Goal: Task Accomplishment & Management: Use online tool/utility

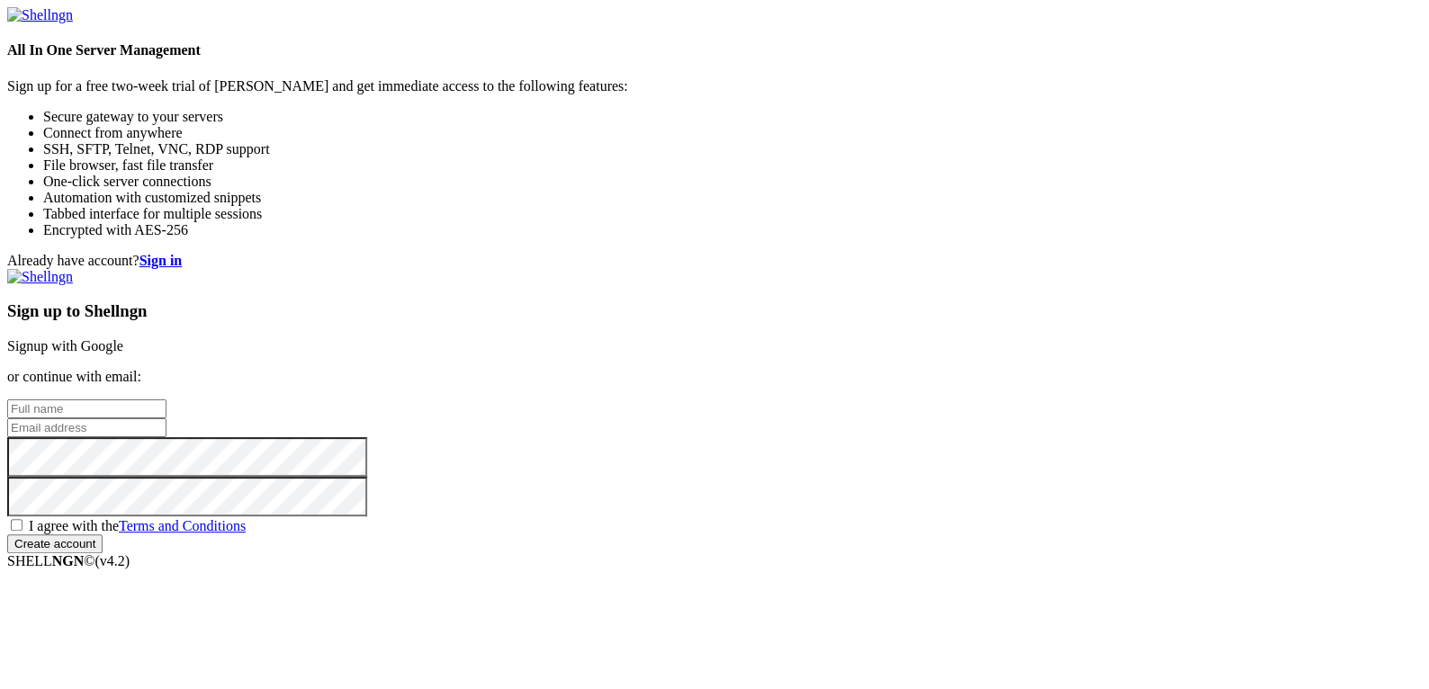
click at [167, 400] on input "text" at bounding box center [86, 409] width 159 height 19
type input "[PERSON_NAME]"
click at [167, 419] on input "email" at bounding box center [86, 428] width 159 height 19
type input "[EMAIL_ADDRESS][DOMAIN_NAME]"
click at [246, 518] on span "I agree with the Terms and Conditions" at bounding box center [137, 525] width 217 height 15
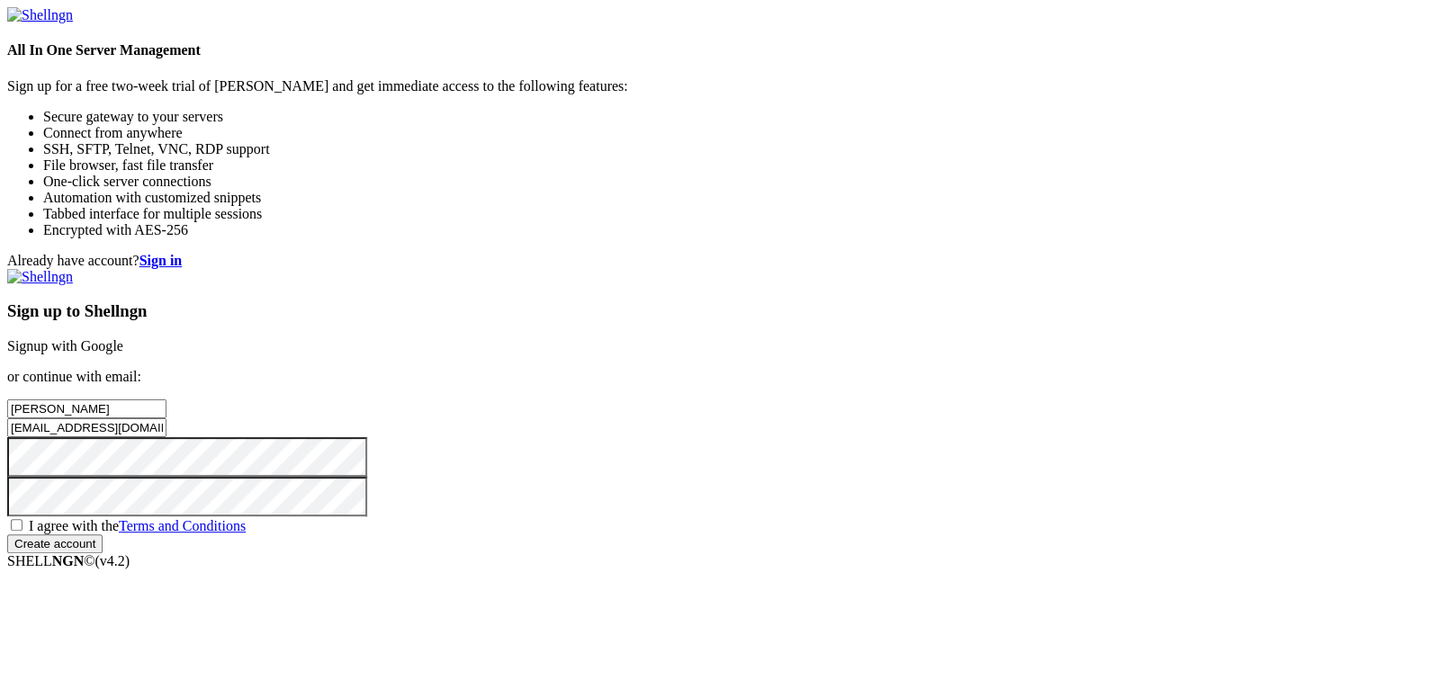
click at [23, 519] on input "I agree with the Terms and Conditions" at bounding box center [17, 525] width 12 height 12
checkbox input "true"
click at [103, 554] on input "Create account" at bounding box center [54, 544] width 95 height 19
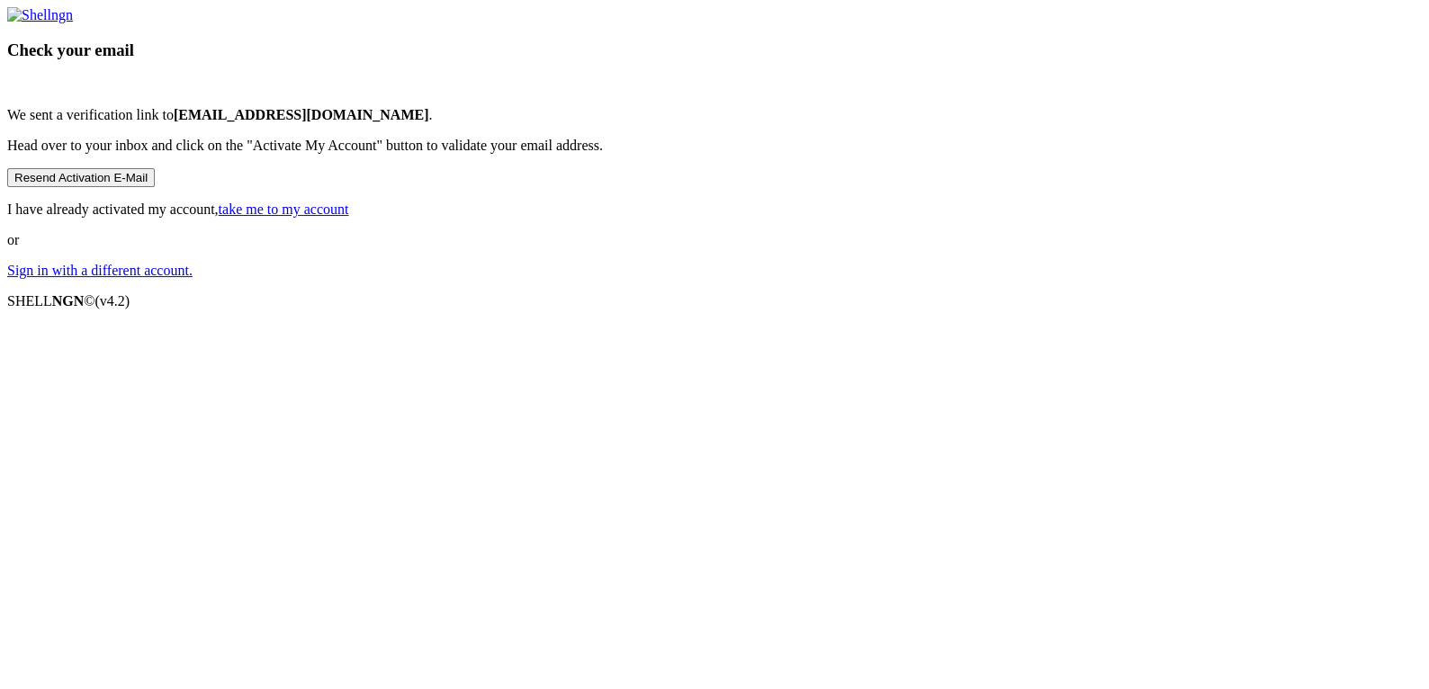
click at [155, 187] on button "Resend Activation E-Mail" at bounding box center [81, 177] width 148 height 19
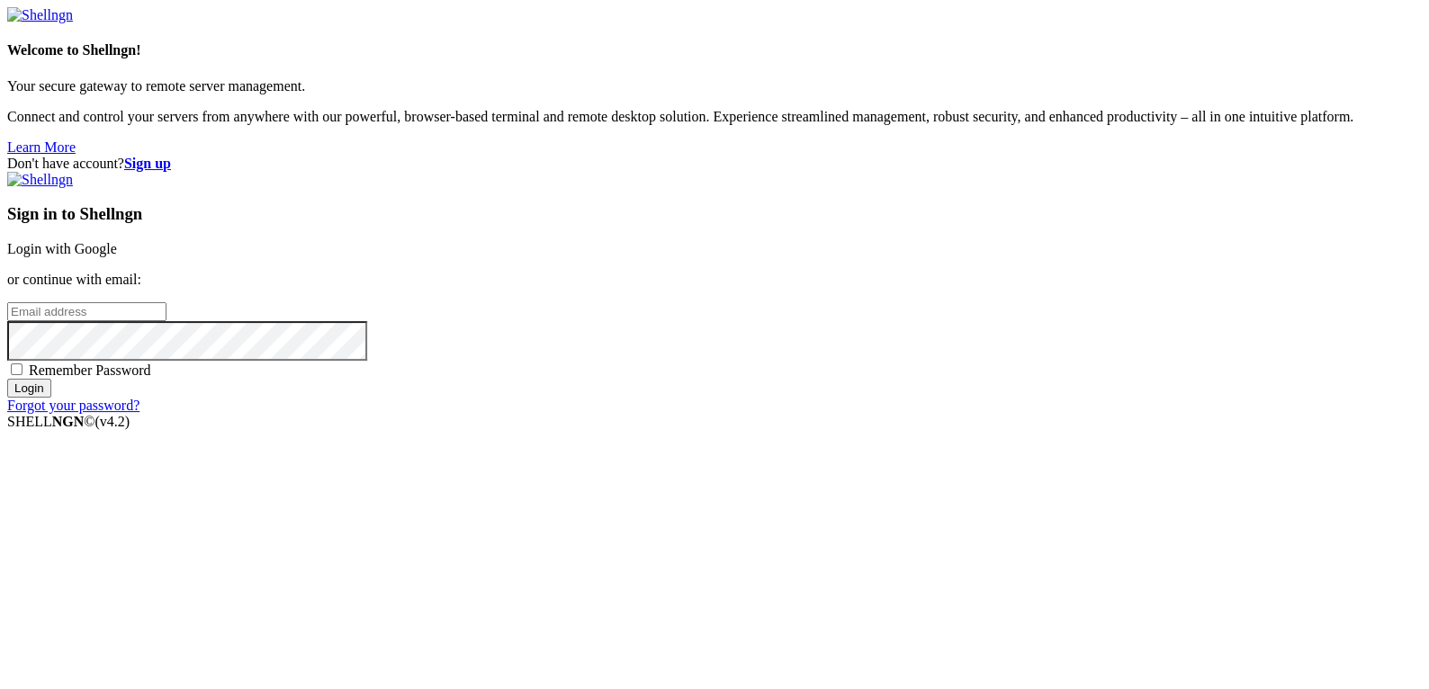
click at [845, 351] on div "Sign in to Shellngn Login with Google or continue with email: Remember Password…" at bounding box center [714, 293] width 1415 height 242
click at [167, 321] on input "email" at bounding box center [86, 311] width 159 height 19
type input "[EMAIL_ADDRESS][DOMAIN_NAME]"
click at [51, 398] on input "Login" at bounding box center [29, 388] width 44 height 19
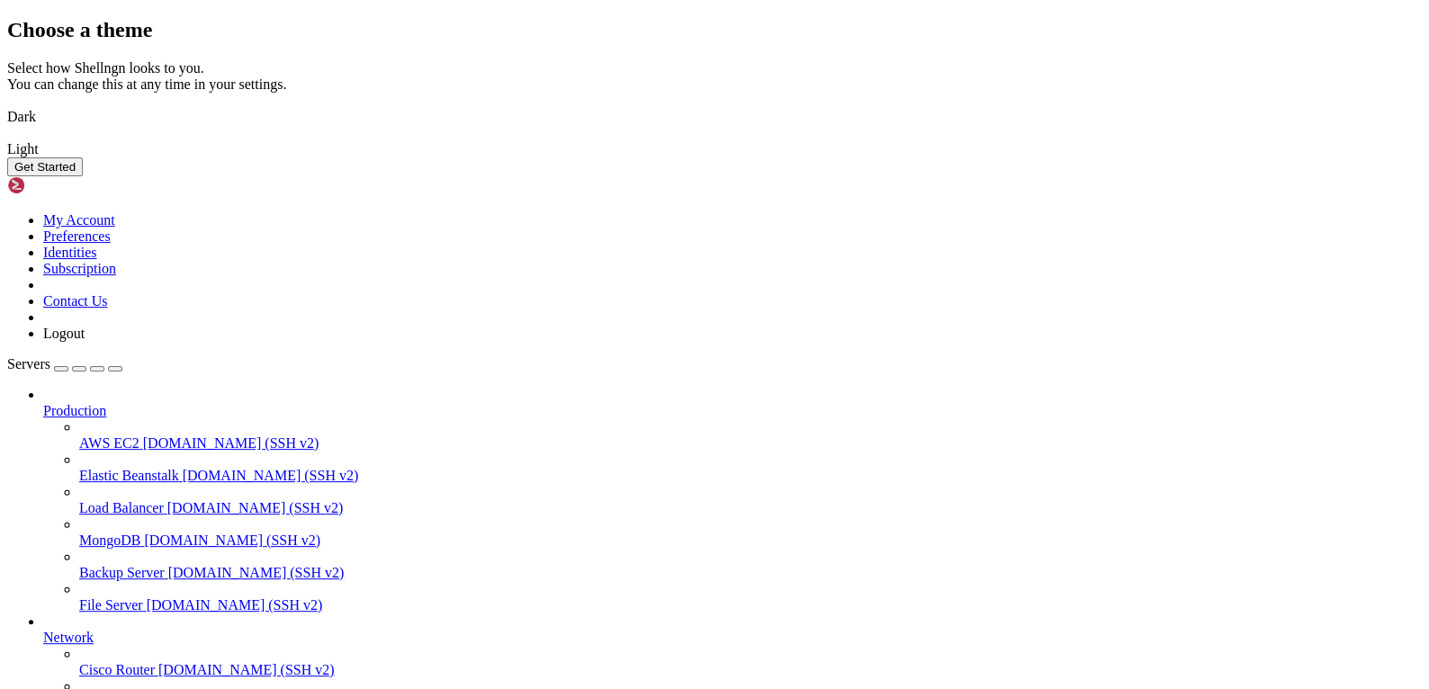
click at [7, 105] on img at bounding box center [7, 105] width 0 height 0
click at [83, 176] on button "Get Started" at bounding box center [45, 167] width 76 height 19
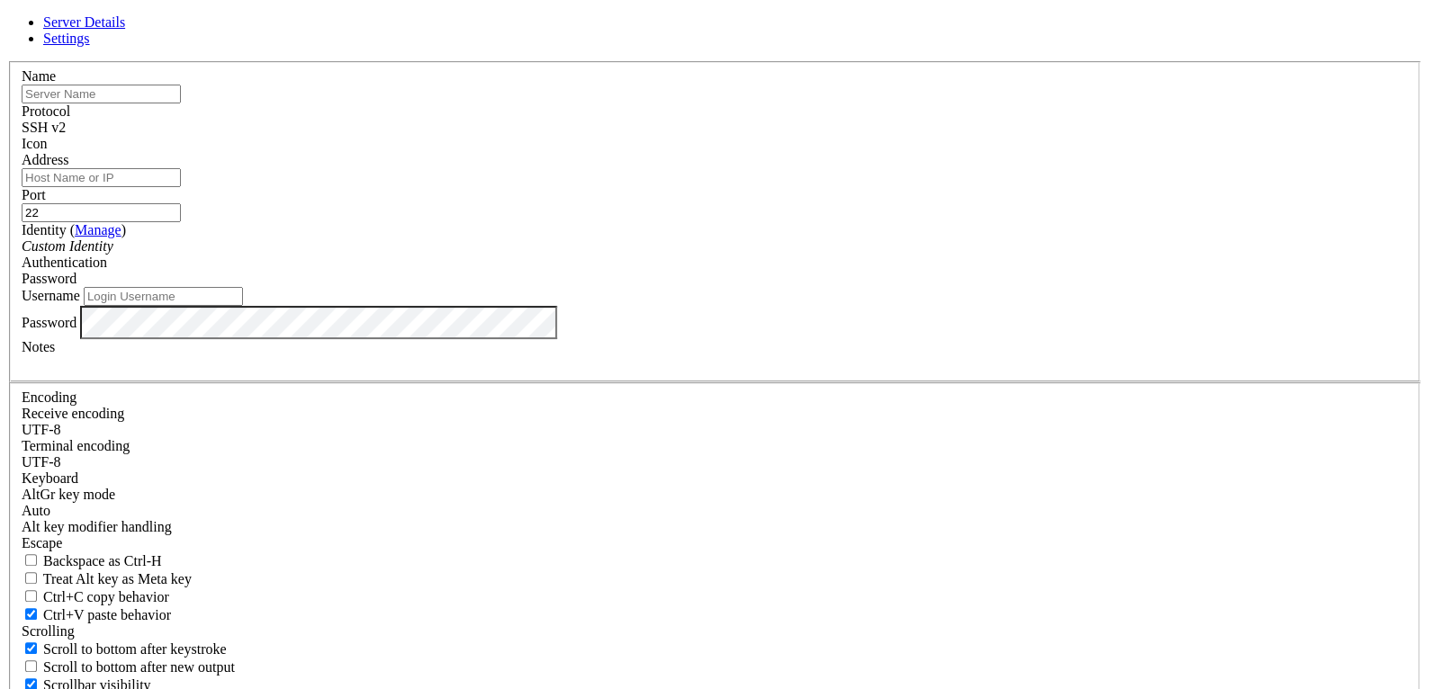
click at [181, 104] on input "text" at bounding box center [101, 94] width 159 height 19
click at [449, 190] on div "Name Protocol SSH v2 Icon Address Port 22 ( Manage )" at bounding box center [714, 392] width 1415 height 662
click at [90, 46] on span "Settings" at bounding box center [66, 38] width 47 height 15
click at [125, 30] on link "Server Details" at bounding box center [84, 21] width 82 height 15
drag, startPoint x: 218, startPoint y: 101, endPoint x: 236, endPoint y: 239, distance: 138.9
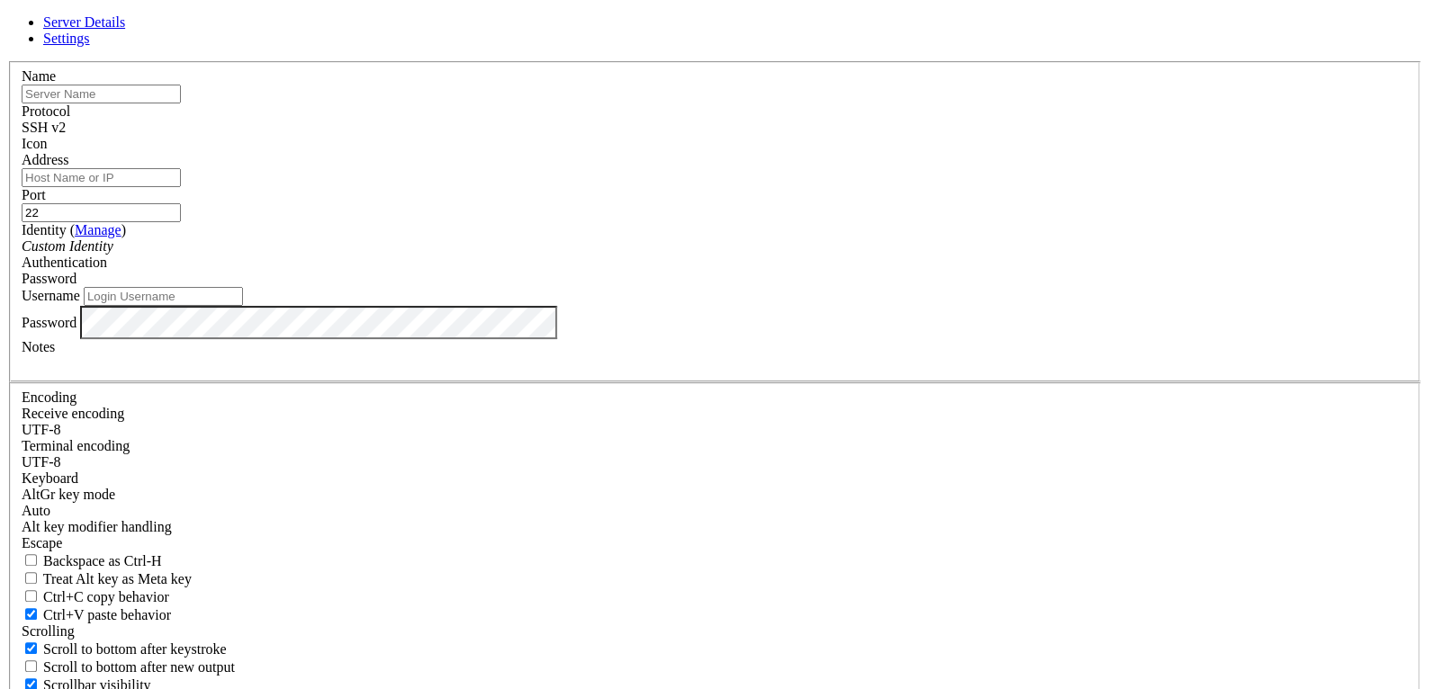
click at [236, 217] on div "Server Details Settings Name Protocol SSH v2 Icon" at bounding box center [714, 385] width 1415 height 743
drag, startPoint x: 449, startPoint y: 104, endPoint x: 913, endPoint y: 535, distance: 633.1
click at [913, 535] on form "Server Details Settings Name Protocol SSH v2 Icon Address" at bounding box center [714, 385] width 1415 height 743
copy form "Server Details Settings Name Protocol SSH v2 Icon Address Port Identity ( Manag…"
click at [646, 104] on div "Name" at bounding box center [715, 85] width 1386 height 35
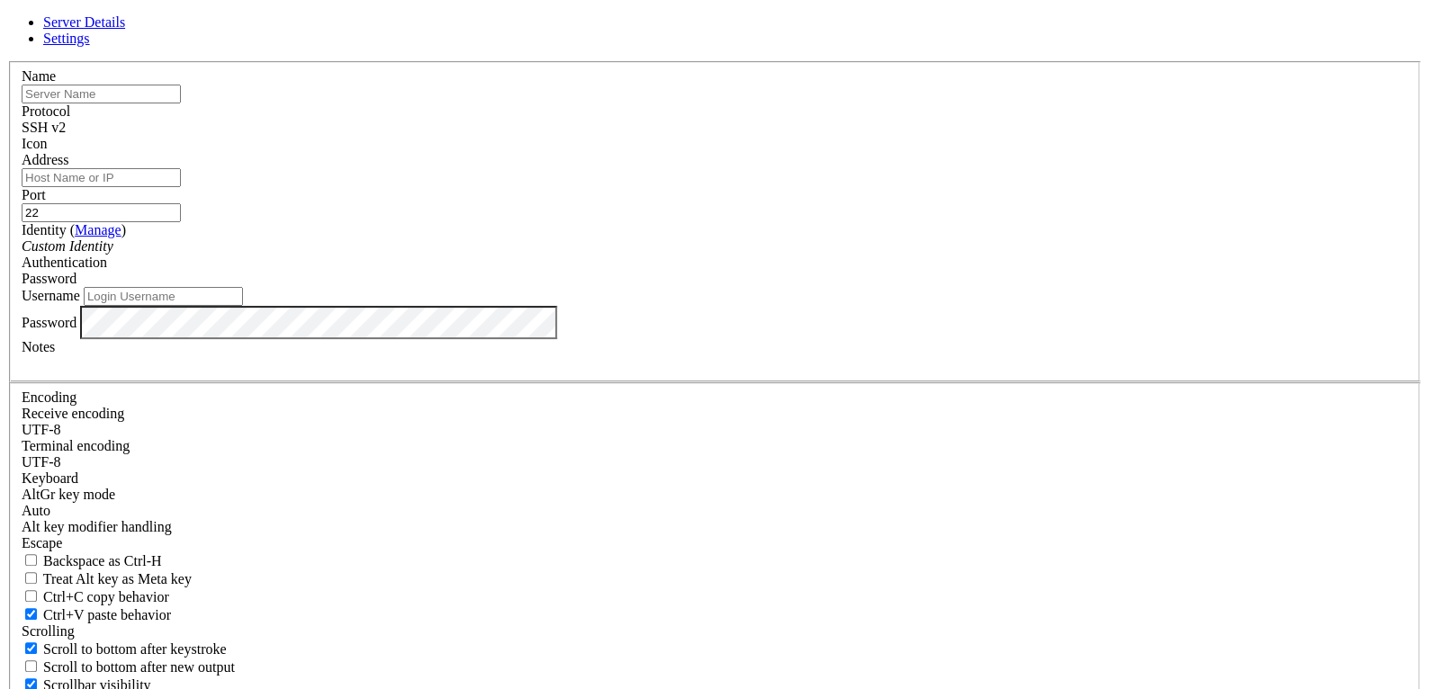
paste input "vps"
type input "vps"
click at [819, 136] on div "SSH v2" at bounding box center [715, 128] width 1386 height 16
click at [243, 306] on input "Username" at bounding box center [163, 296] width 159 height 19
type input "root"
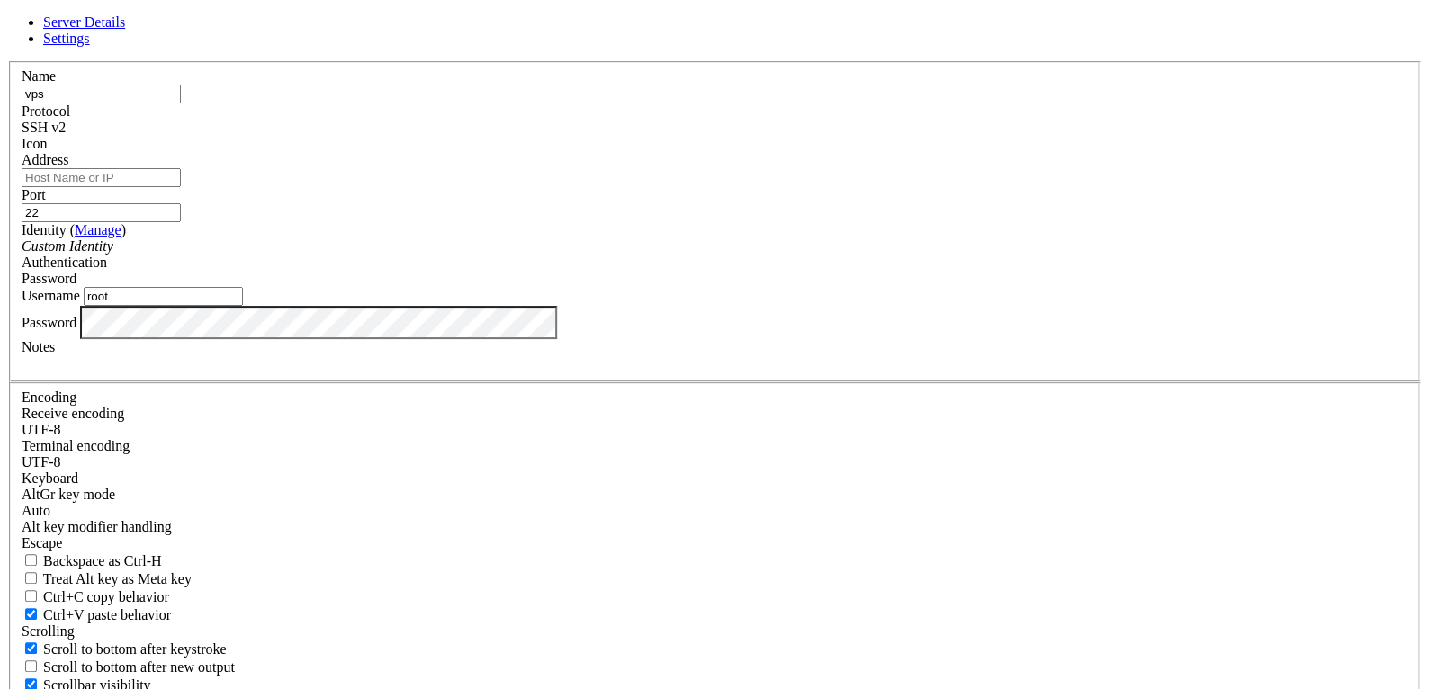
click at [181, 187] on input "Address" at bounding box center [101, 177] width 159 height 19
click at [181, 187] on input "[DOMAIN_NAME]" at bounding box center [101, 177] width 159 height 19
type input "[DOMAIN_NAME]"
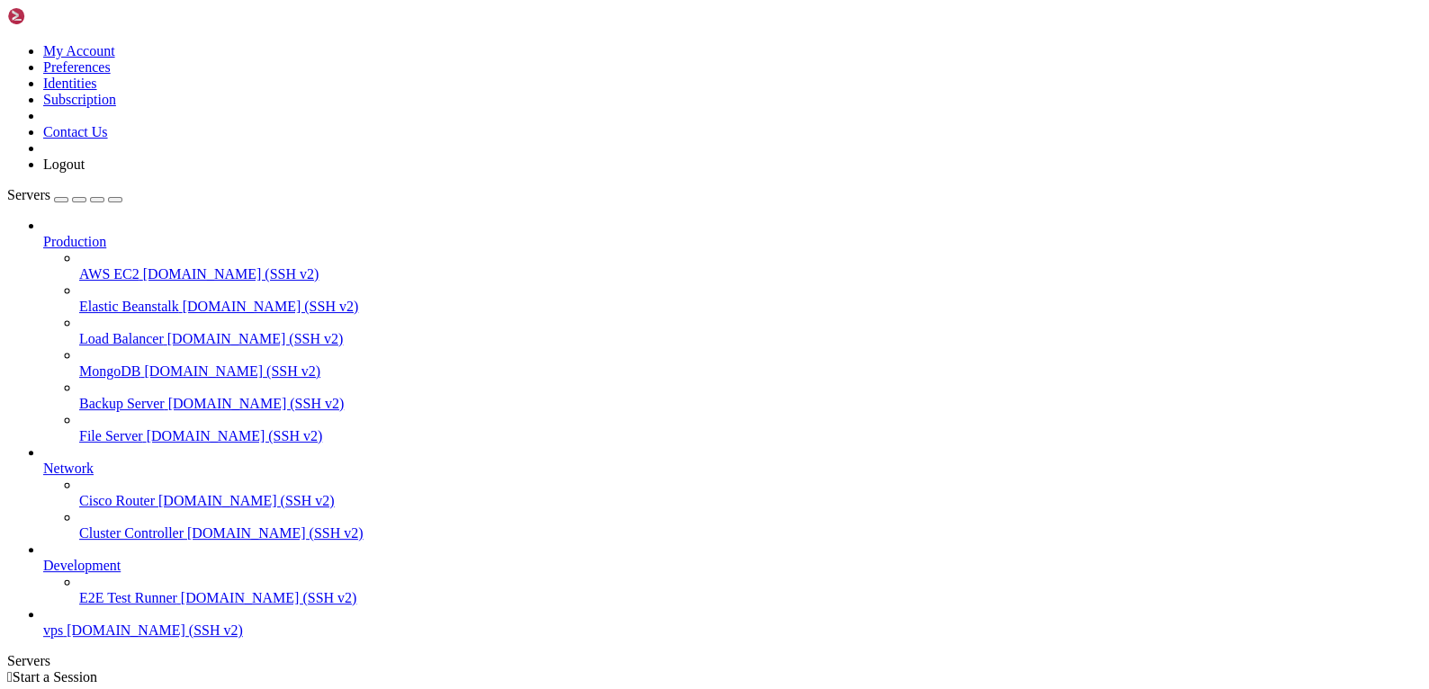
scroll to position [36, 0]
click at [63, 636] on span "vps" at bounding box center [53, 630] width 20 height 15
click at [81, 638] on span "[DOMAIN_NAME] (SSH v2)" at bounding box center [155, 630] width 176 height 15
click at [63, 637] on span "vps" at bounding box center [53, 630] width 20 height 15
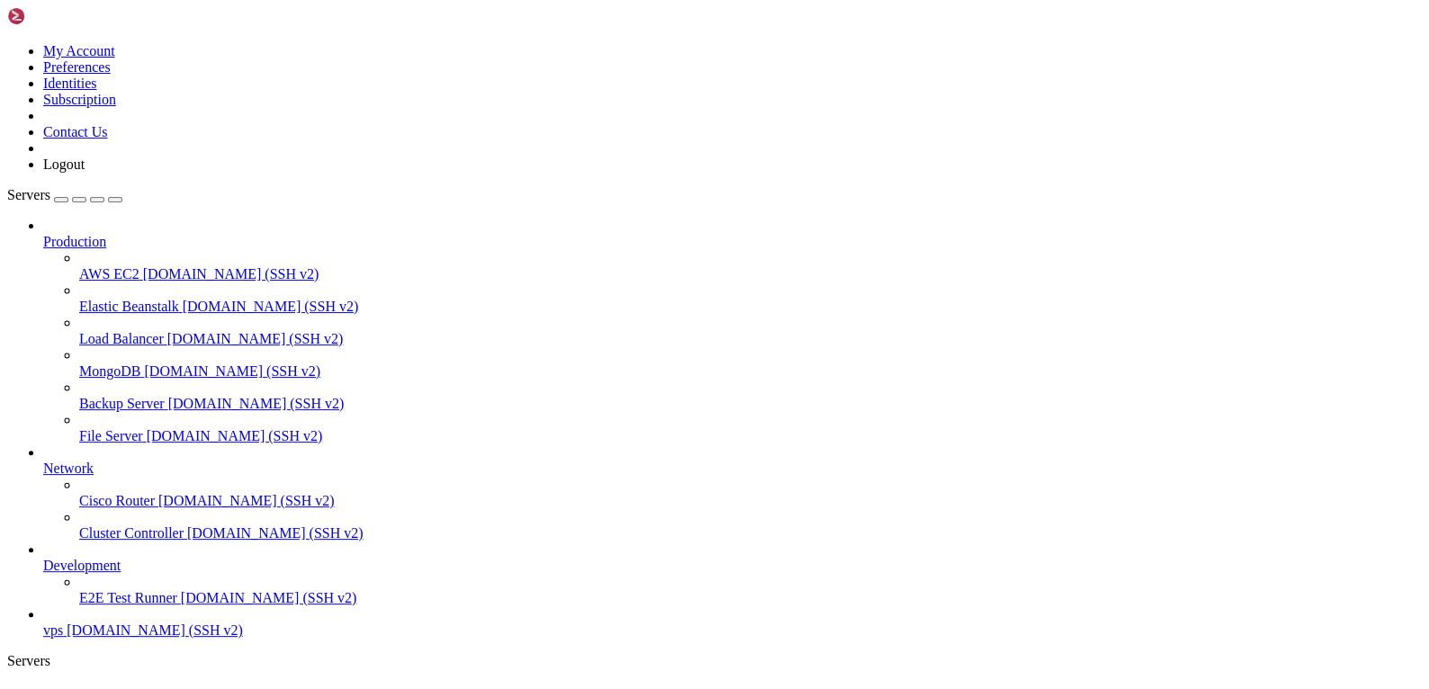
scroll to position [0, 0]
drag, startPoint x: 1008, startPoint y: 325, endPoint x: 722, endPoint y: 235, distance: 300.0
drag, startPoint x: 739, startPoint y: 217, endPoint x: 872, endPoint y: 300, distance: 156.9
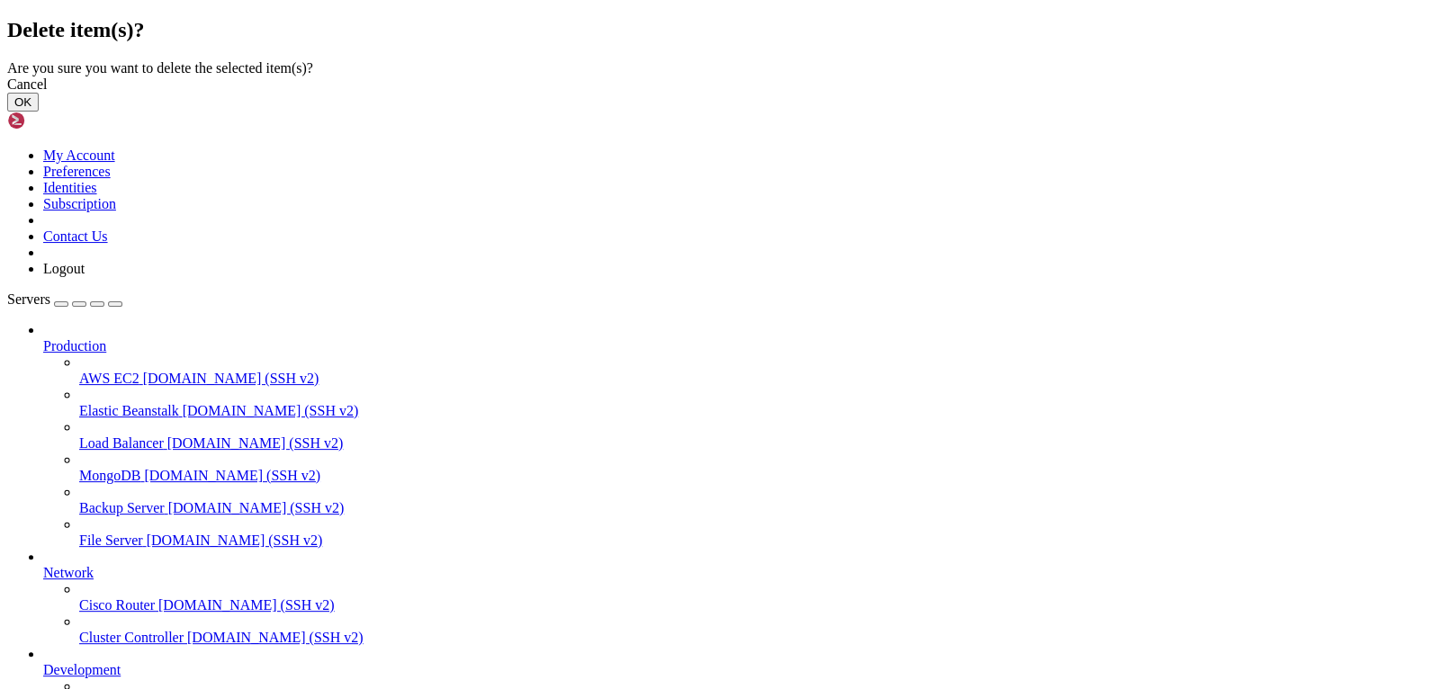
click at [39, 112] on button "OK" at bounding box center [23, 102] width 32 height 19
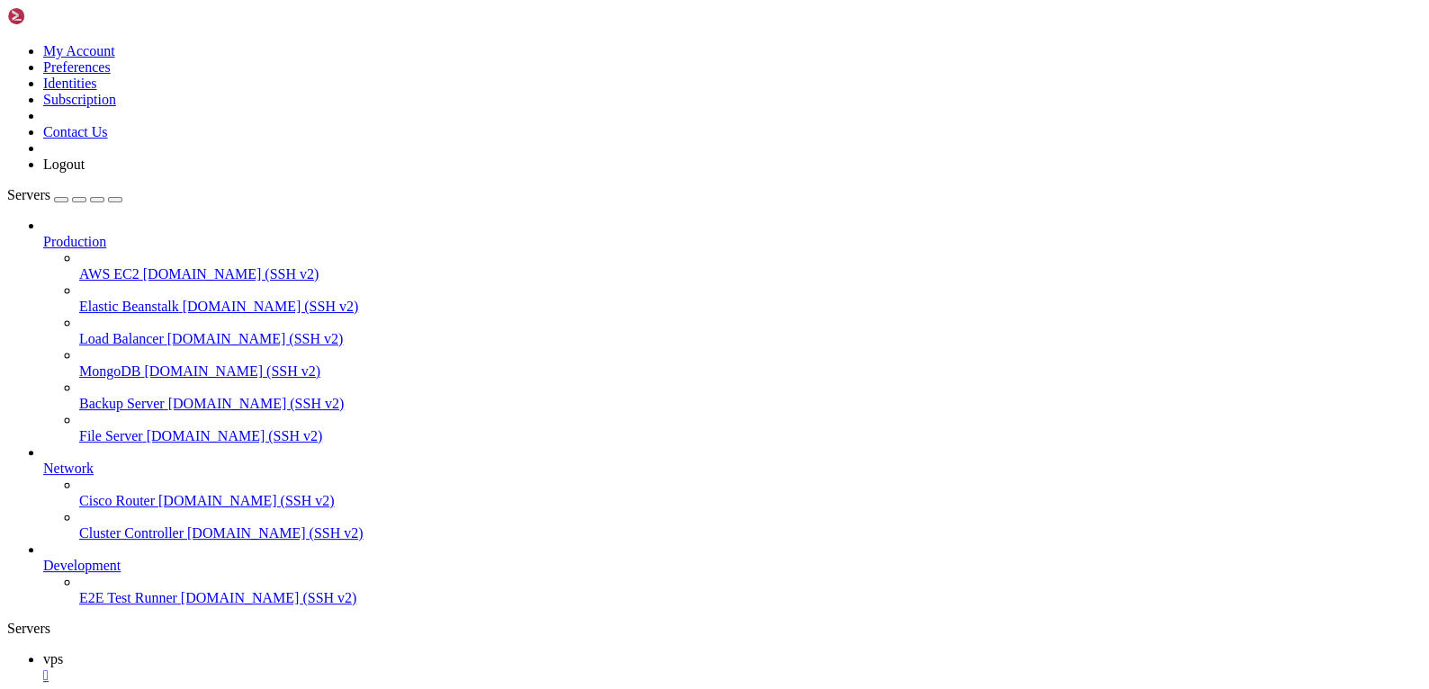
click at [449, 652] on ul "vps " at bounding box center [714, 668] width 1415 height 32
click at [94, 234] on span "Production" at bounding box center [74, 241] width 63 height 15
click at [47, 187] on span "Servers" at bounding box center [28, 194] width 43 height 15
drag, startPoint x: 47, startPoint y: 61, endPoint x: 205, endPoint y: 44, distance: 159.3
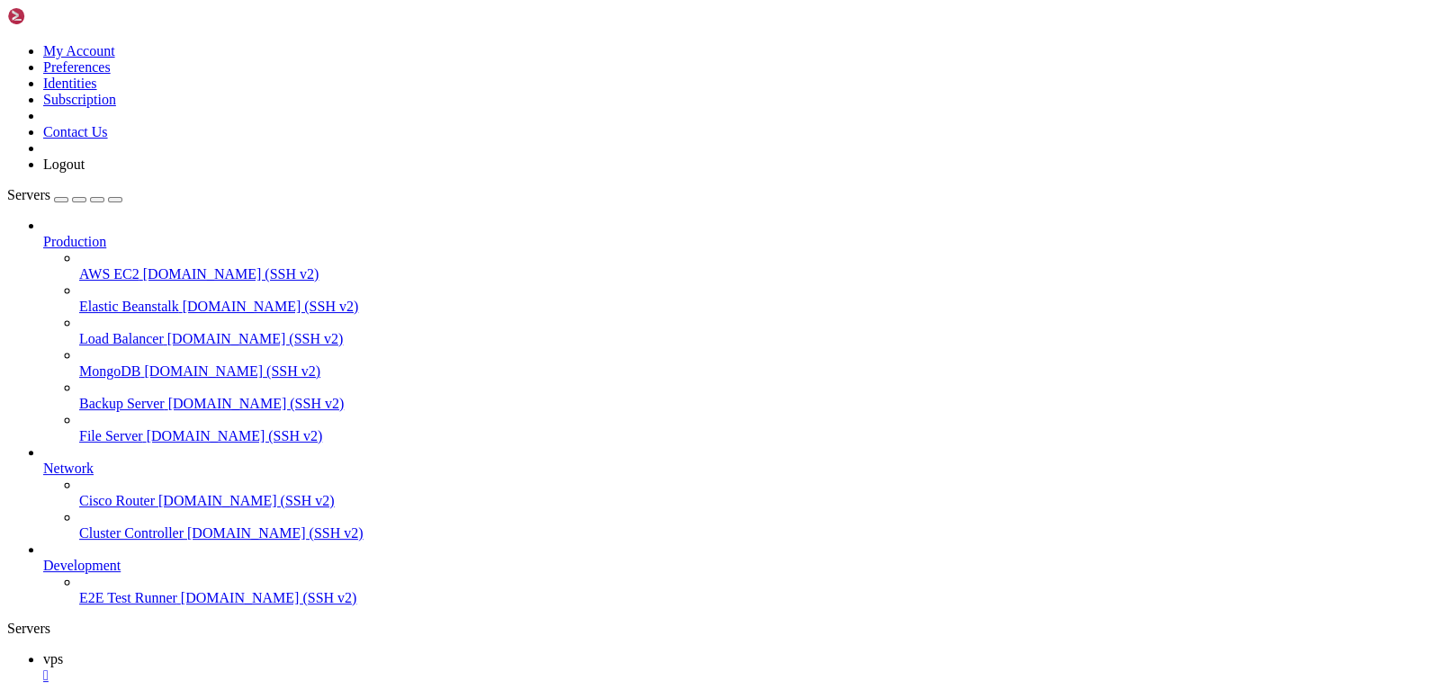
click at [50, 187] on span "Servers" at bounding box center [28, 194] width 43 height 15
click at [7, 43] on icon at bounding box center [7, 43] width 0 height 0
click at [386, 652] on ul "vps " at bounding box center [714, 668] width 1415 height 32
click at [258, 652] on link "vps " at bounding box center [732, 668] width 1379 height 32
click at [288, 668] on div "" at bounding box center [732, 676] width 1379 height 16
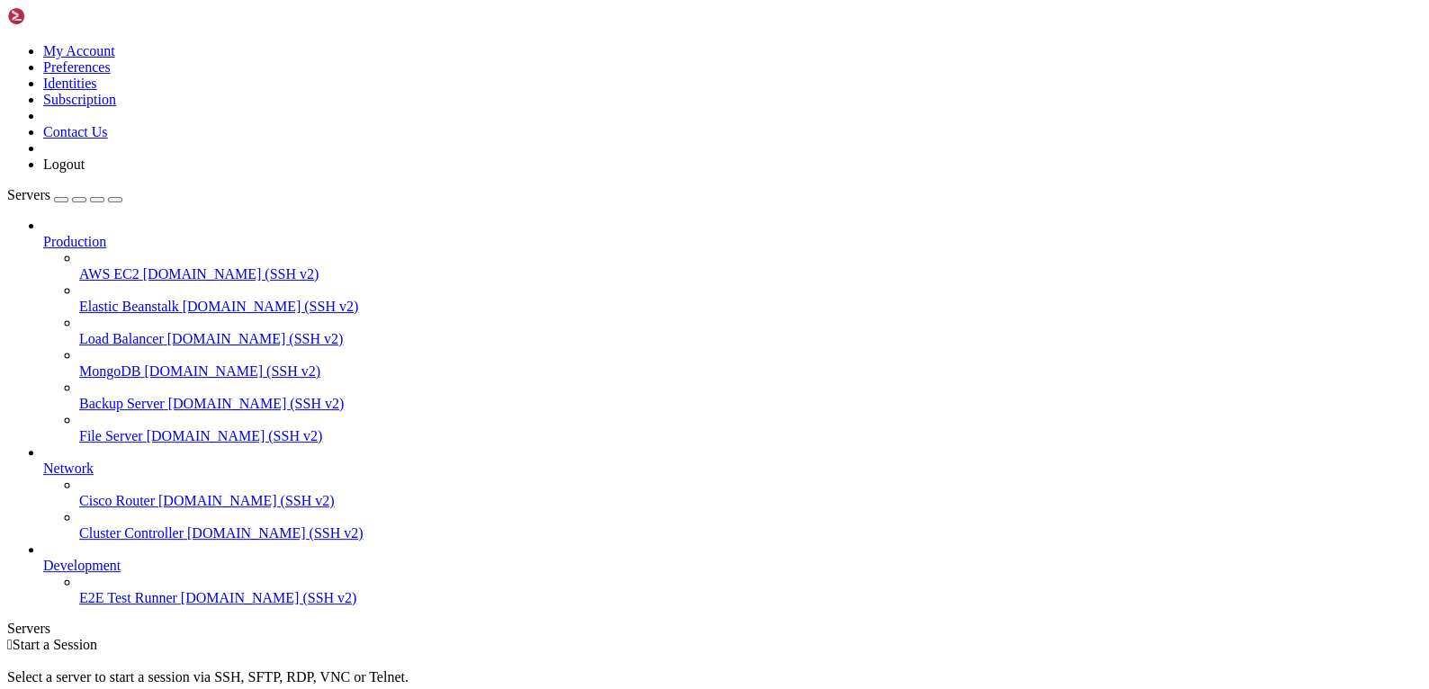
drag, startPoint x: 626, startPoint y: 333, endPoint x: 779, endPoint y: 325, distance: 152.3
click at [629, 637] on div " Start a Session Select a server to start a session via SSH, SFTP, RDP, VNC or…" at bounding box center [714, 685] width 1415 height 97
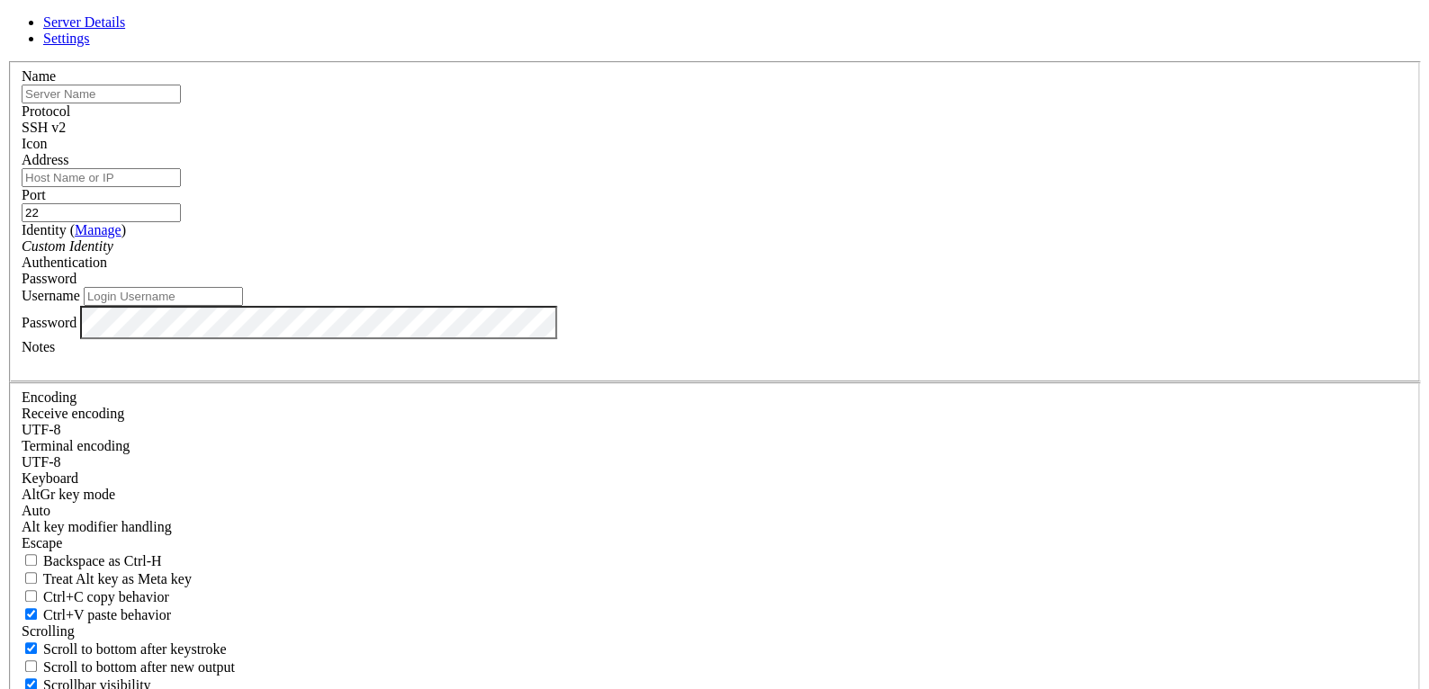
paste input "[TECHNICAL_ID]"
type input "[TECHNICAL_ID]"
click at [181, 104] on input "text" at bounding box center [101, 94] width 159 height 19
type input "vps"
click at [243, 306] on input "Username" at bounding box center [163, 296] width 159 height 19
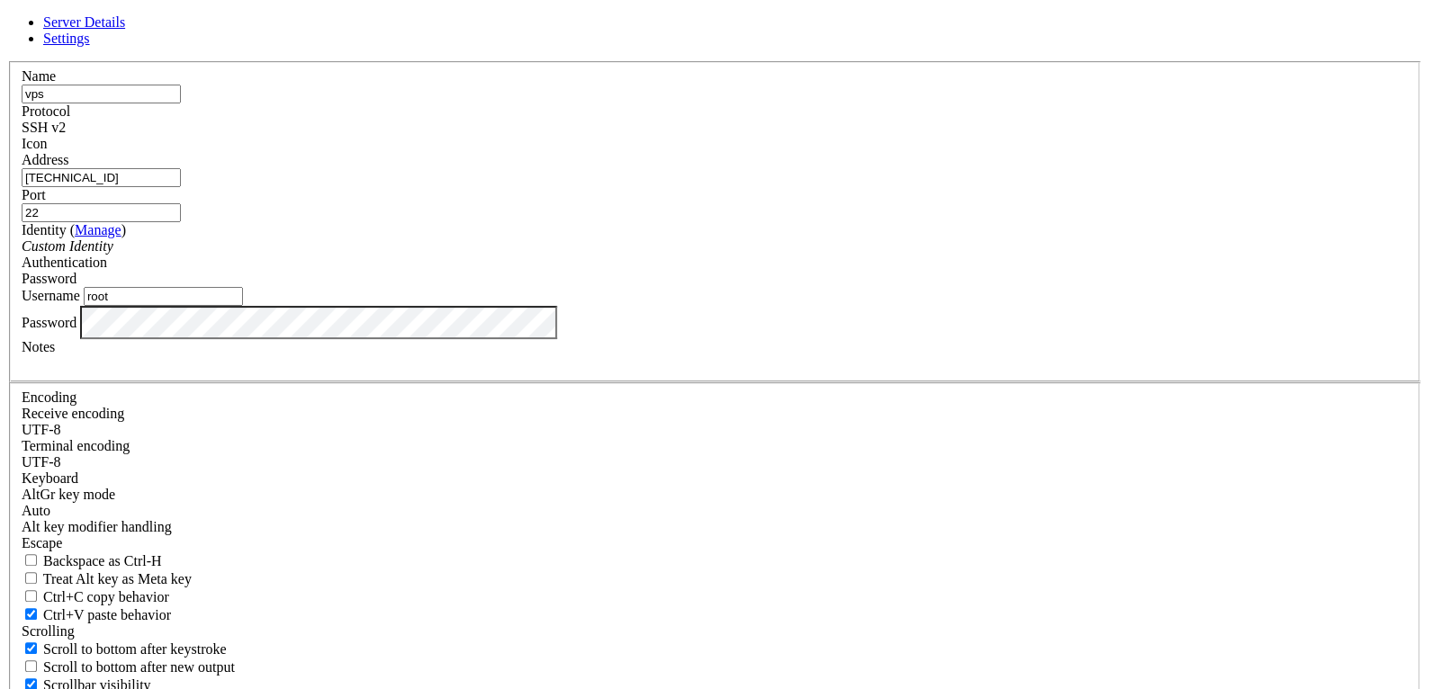
type input "root"
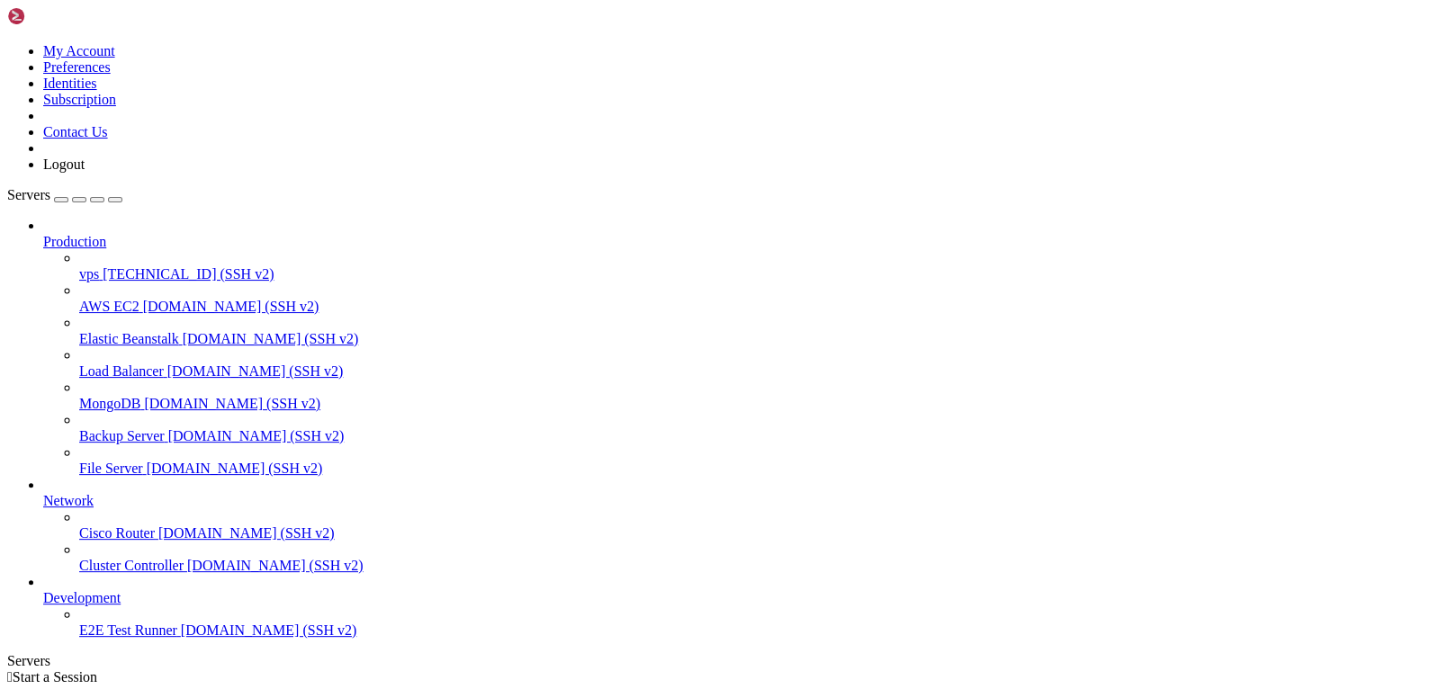
click at [103, 266] on span "[TECHNICAL_ID] (SSH v2)" at bounding box center [188, 273] width 171 height 15
click at [99, 266] on span "vps" at bounding box center [89, 273] width 20 height 15
drag, startPoint x: 491, startPoint y: 1152, endPoint x: 28, endPoint y: 1025, distance: 480.6
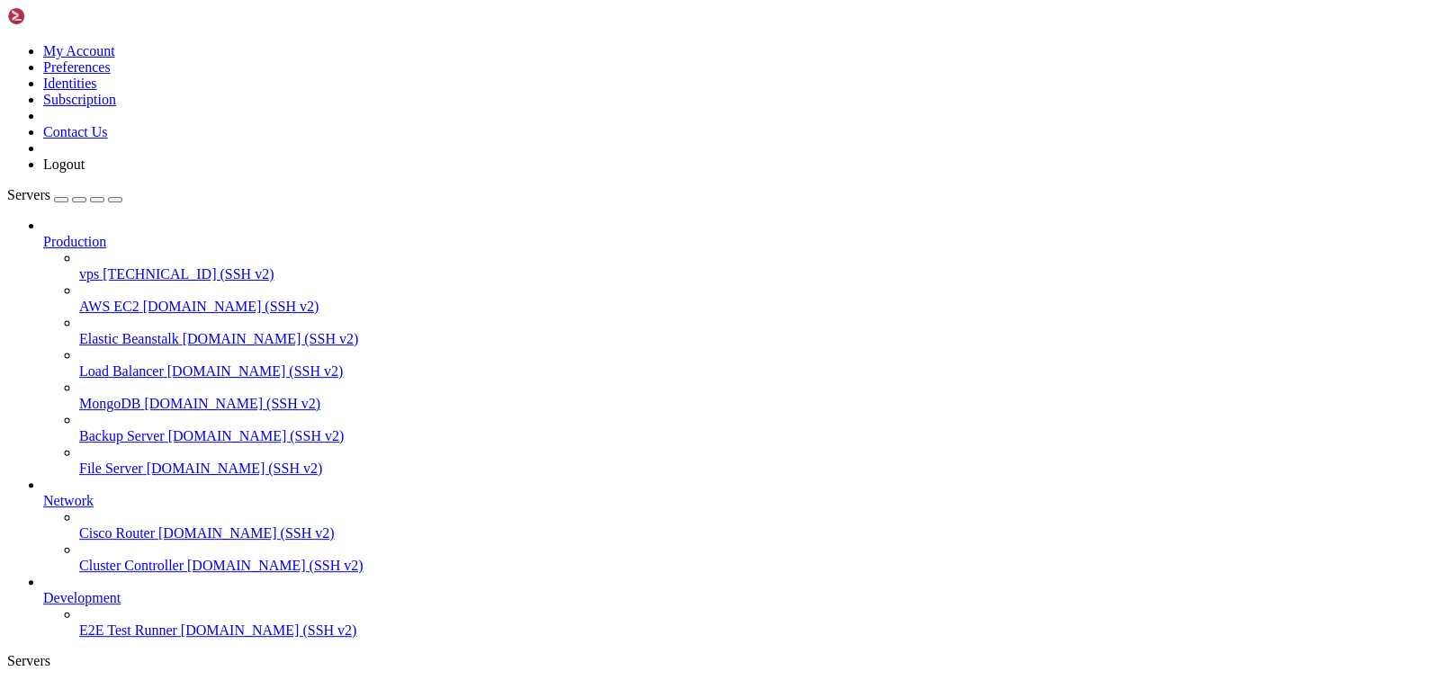
drag, startPoint x: 14, startPoint y: 1015, endPoint x: 131, endPoint y: 1040, distance: 119.5
drag, startPoint x: 15, startPoint y: 1017, endPoint x: 276, endPoint y: 1076, distance: 267.5
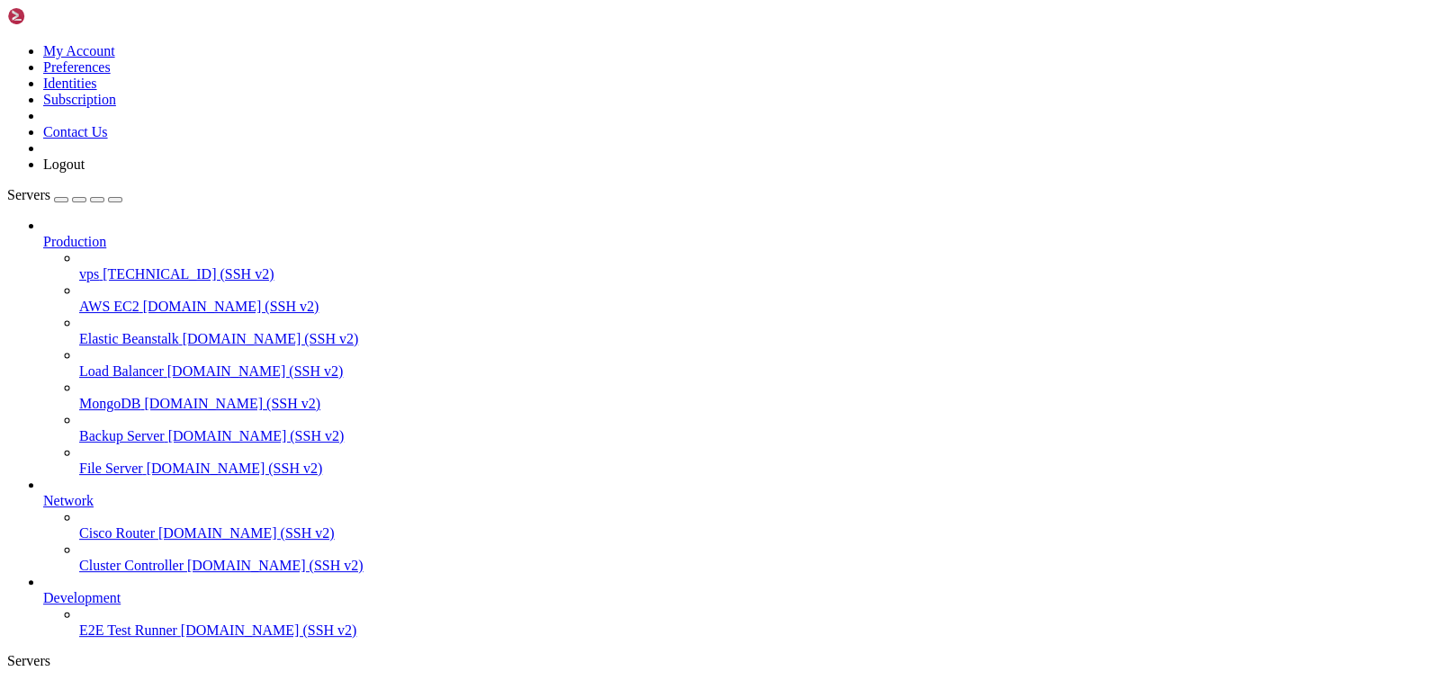
click at [99, 266] on span "vps" at bounding box center [89, 273] width 20 height 15
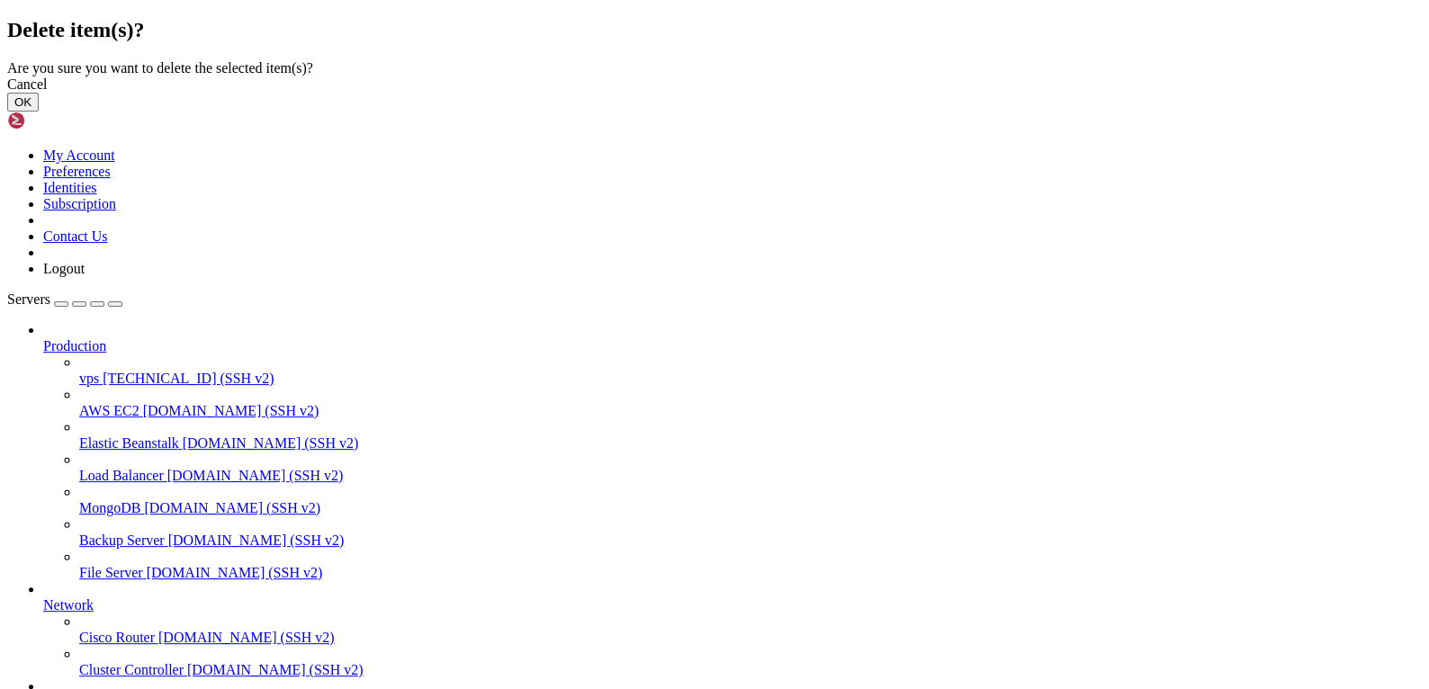
click at [39, 112] on button "OK" at bounding box center [23, 102] width 32 height 19
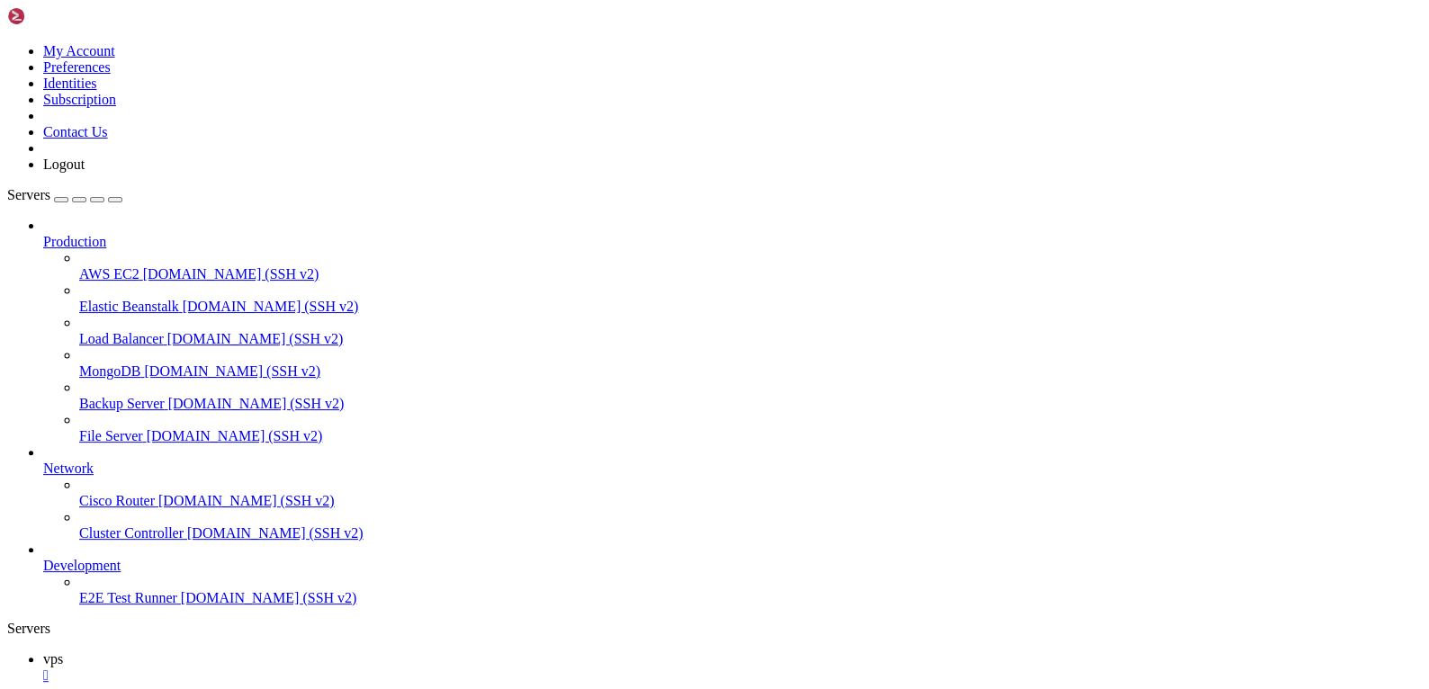
click at [288, 668] on div "" at bounding box center [732, 676] width 1379 height 16
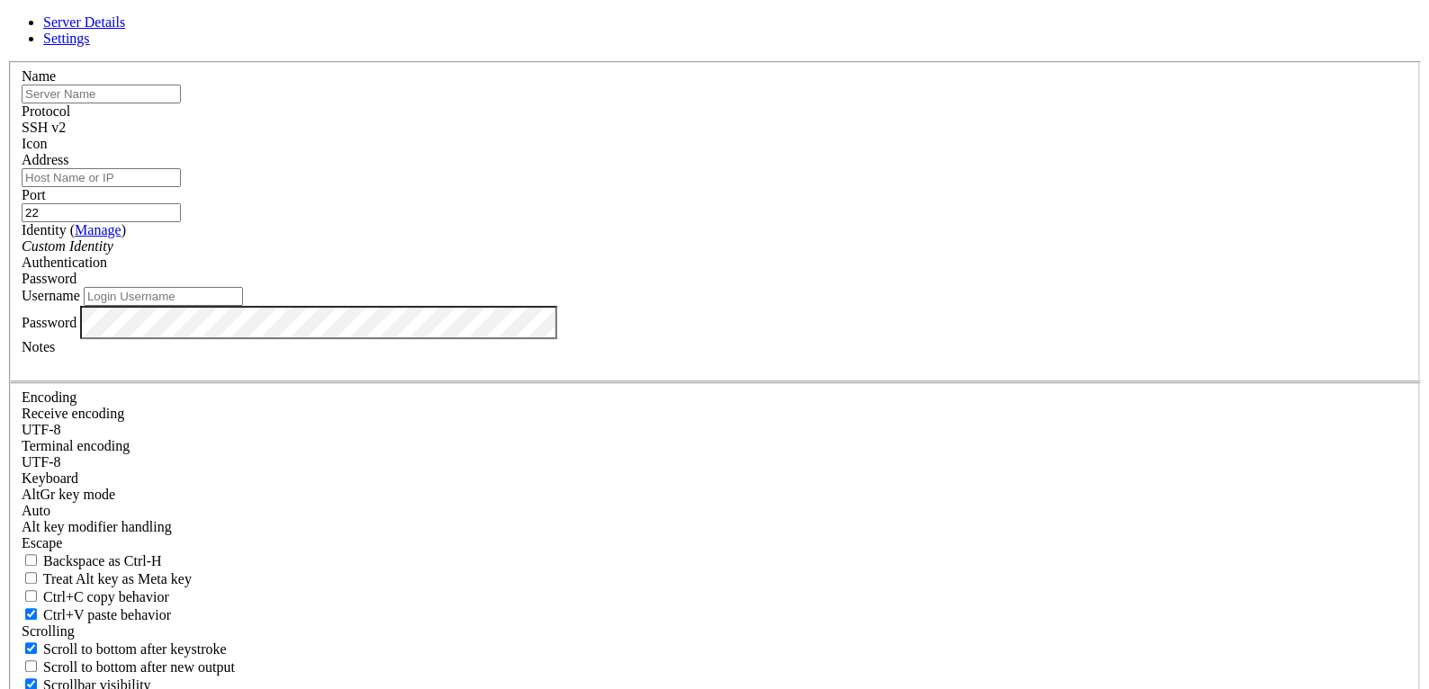
click at [181, 104] on input "text" at bounding box center [101, 94] width 159 height 19
type input "vps"
click at [181, 187] on input "Address" at bounding box center [101, 177] width 159 height 19
paste input "[TECHNICAL_ID]"
type input "[TECHNICAL_ID]"
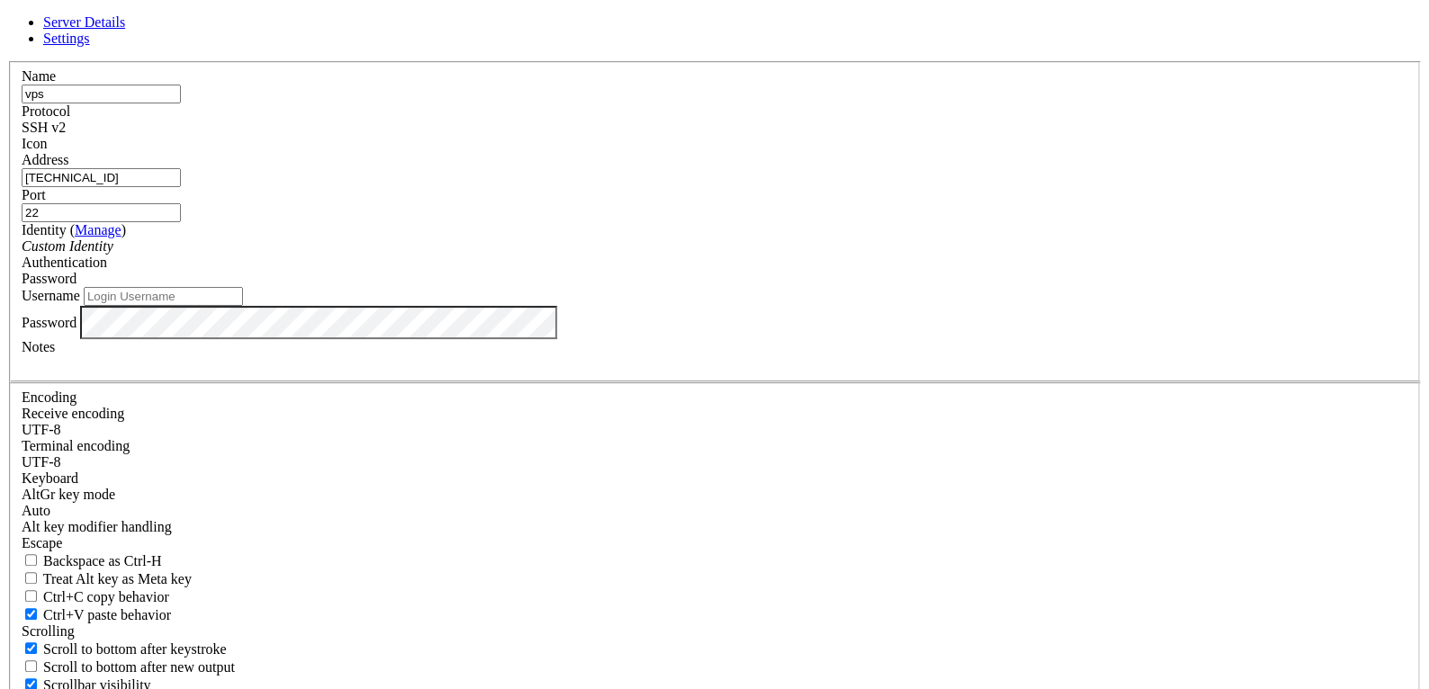
click at [243, 306] on input "Username" at bounding box center [163, 296] width 159 height 19
type input "root"
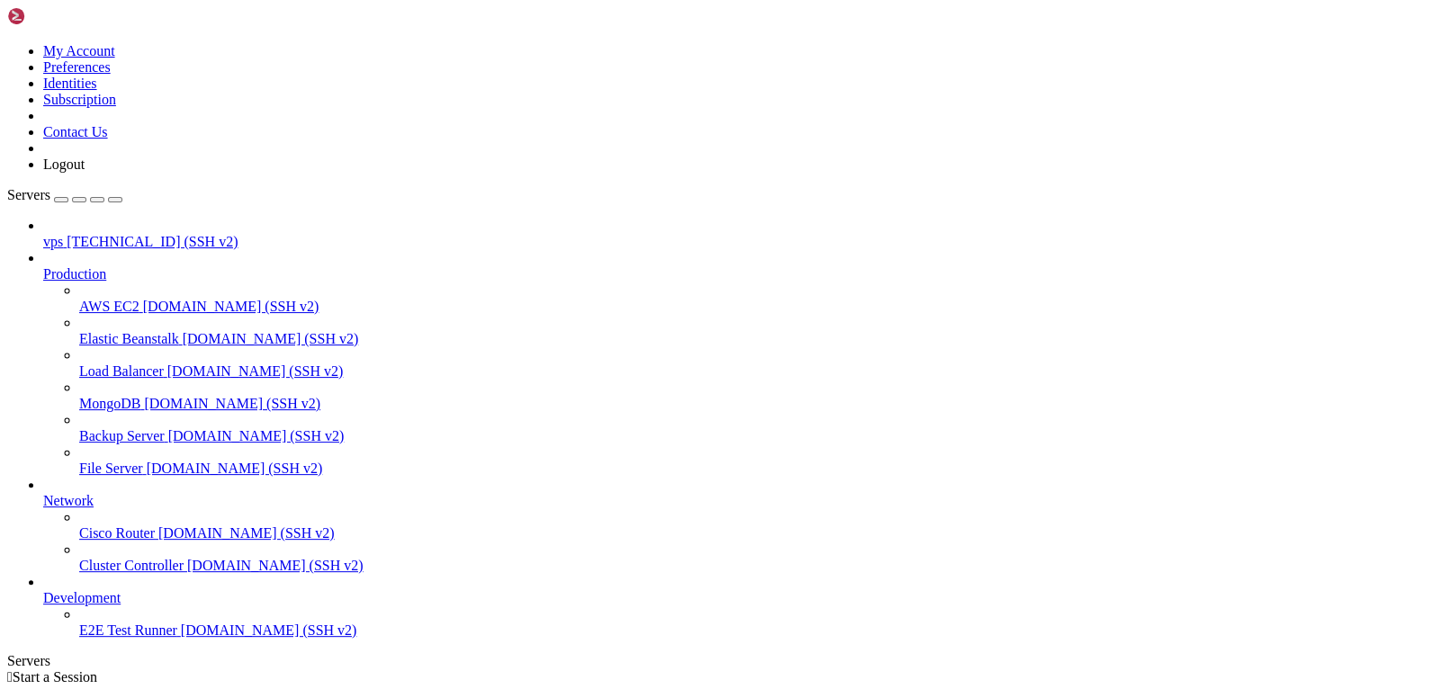
click at [120, 234] on span "[TECHNICAL_ID] (SSH v2)" at bounding box center [152, 241] width 171 height 15
click at [155, 234] on span "[TECHNICAL_ID] (SSH v2)" at bounding box center [152, 241] width 171 height 15
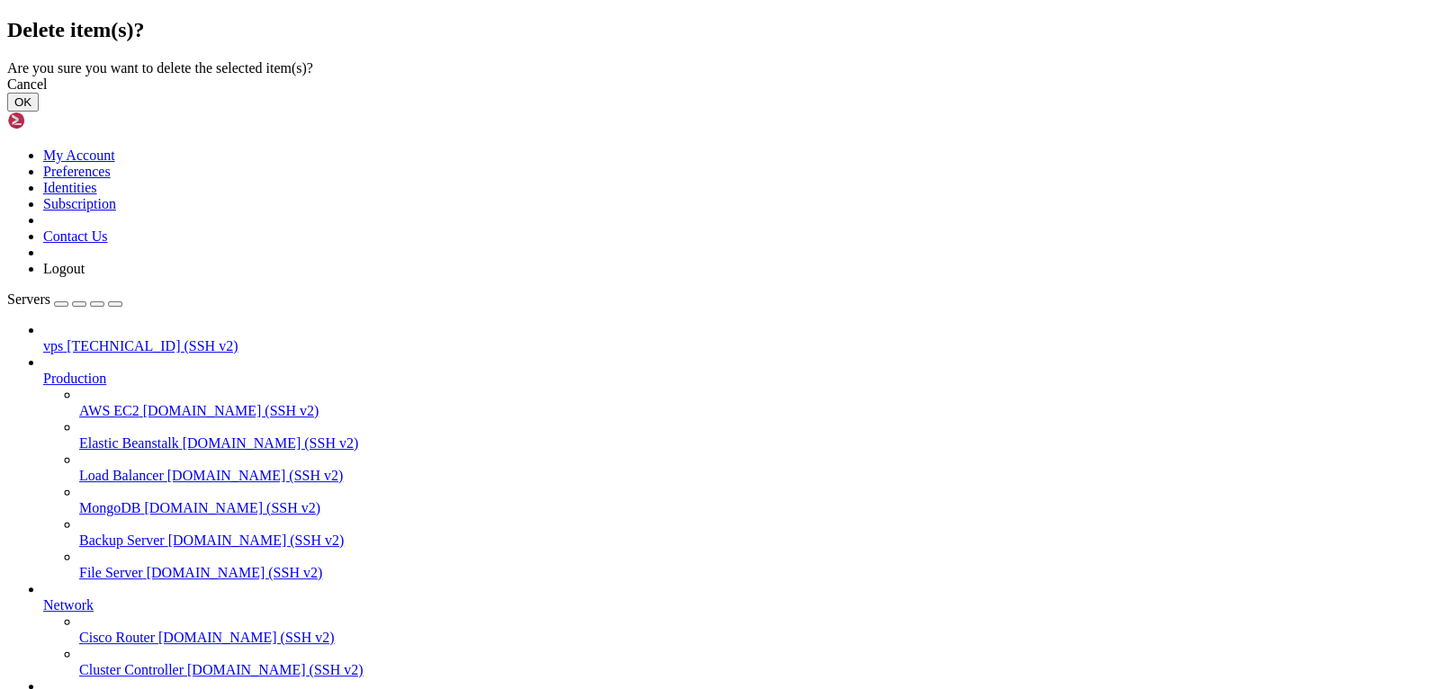
click at [39, 112] on button "OK" at bounding box center [23, 102] width 32 height 19
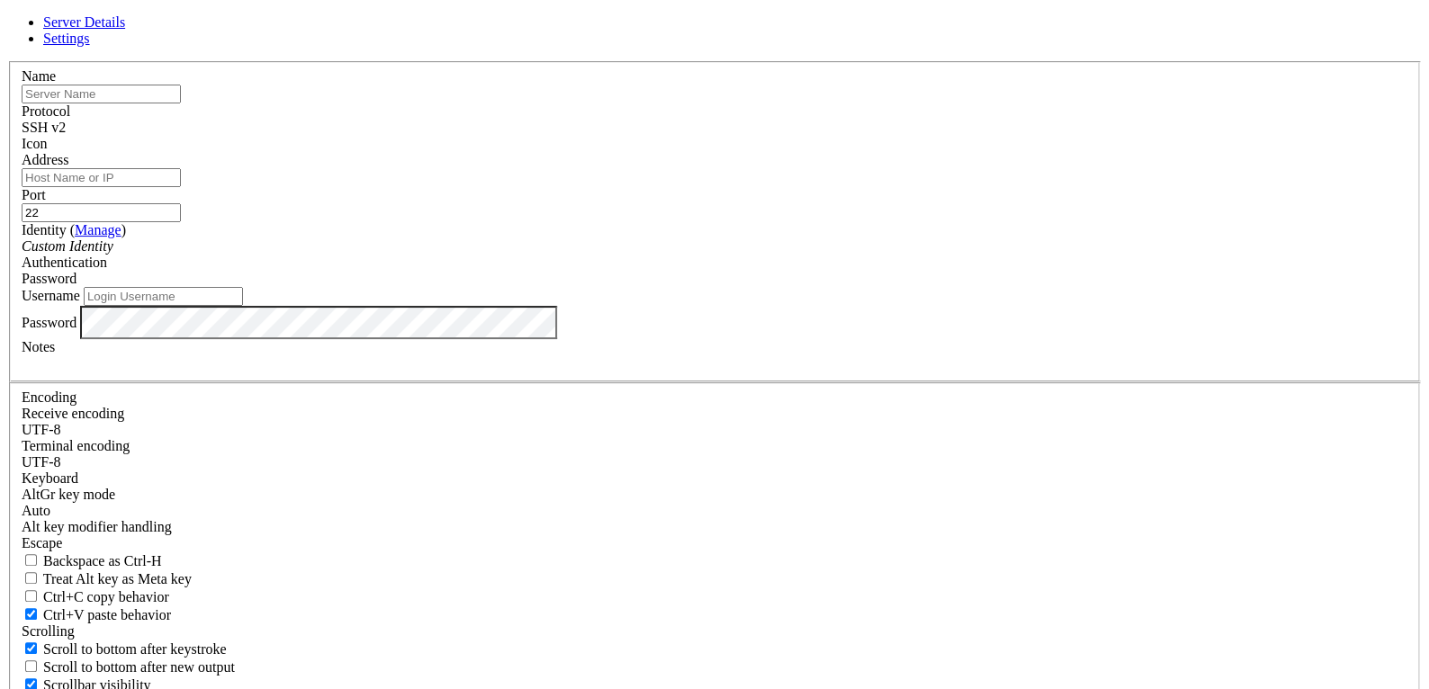
paste input "[TECHNICAL_ID]"
type input "[TECHNICAL_ID]"
click at [181, 104] on input "text" at bounding box center [101, 94] width 159 height 19
type input "vps"
click at [113, 254] on icon "Custom Identity" at bounding box center [68, 246] width 92 height 15
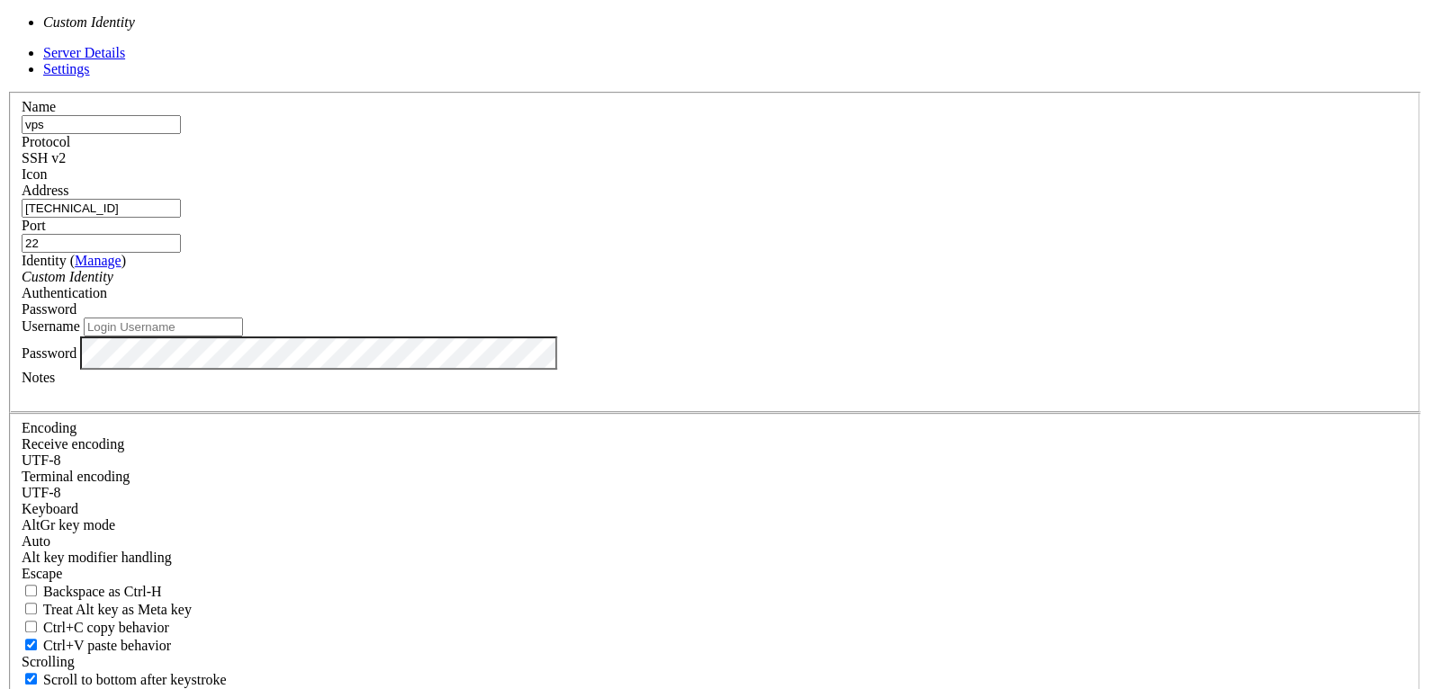
click at [243, 337] on input "Username" at bounding box center [163, 327] width 159 height 19
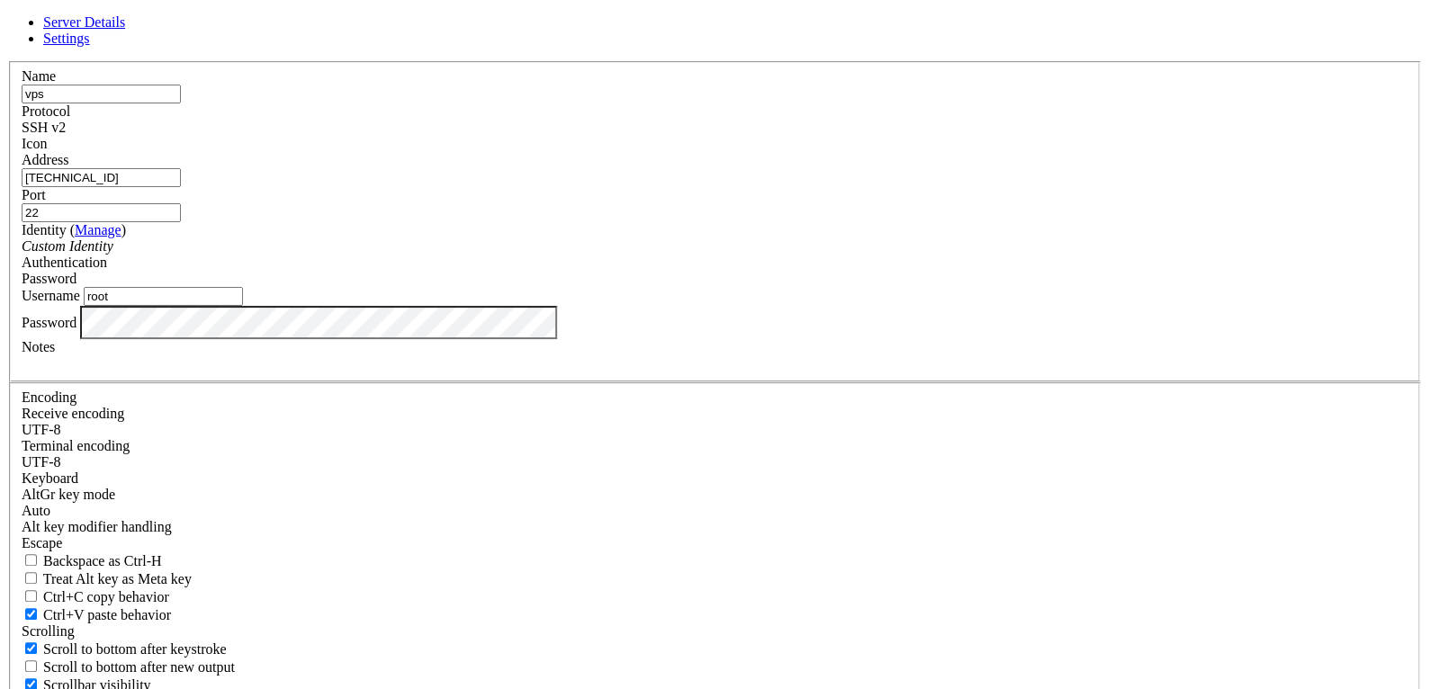
type input "root"
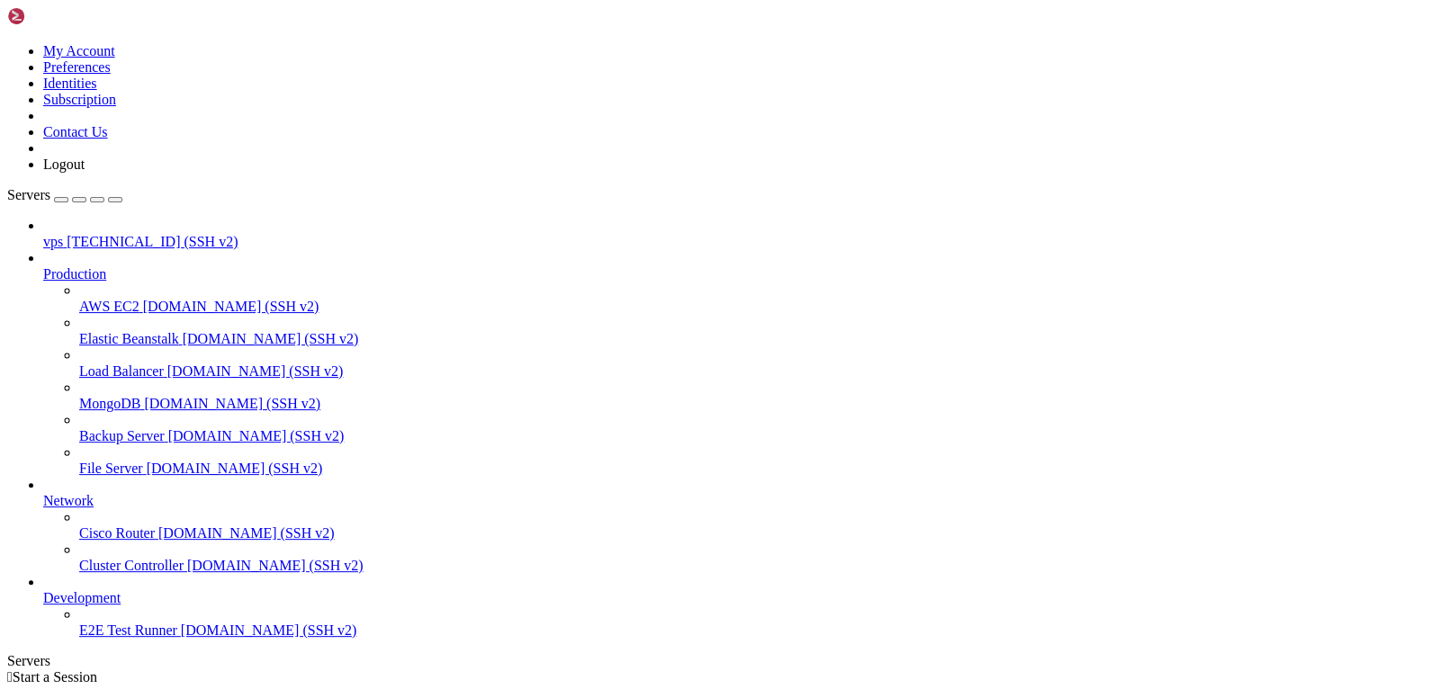
click at [112, 234] on span "[TECHNICAL_ID] (SSH v2)" at bounding box center [152, 241] width 171 height 15
click at [103, 234] on span "[TECHNICAL_ID] (SSH v2)" at bounding box center [152, 241] width 171 height 15
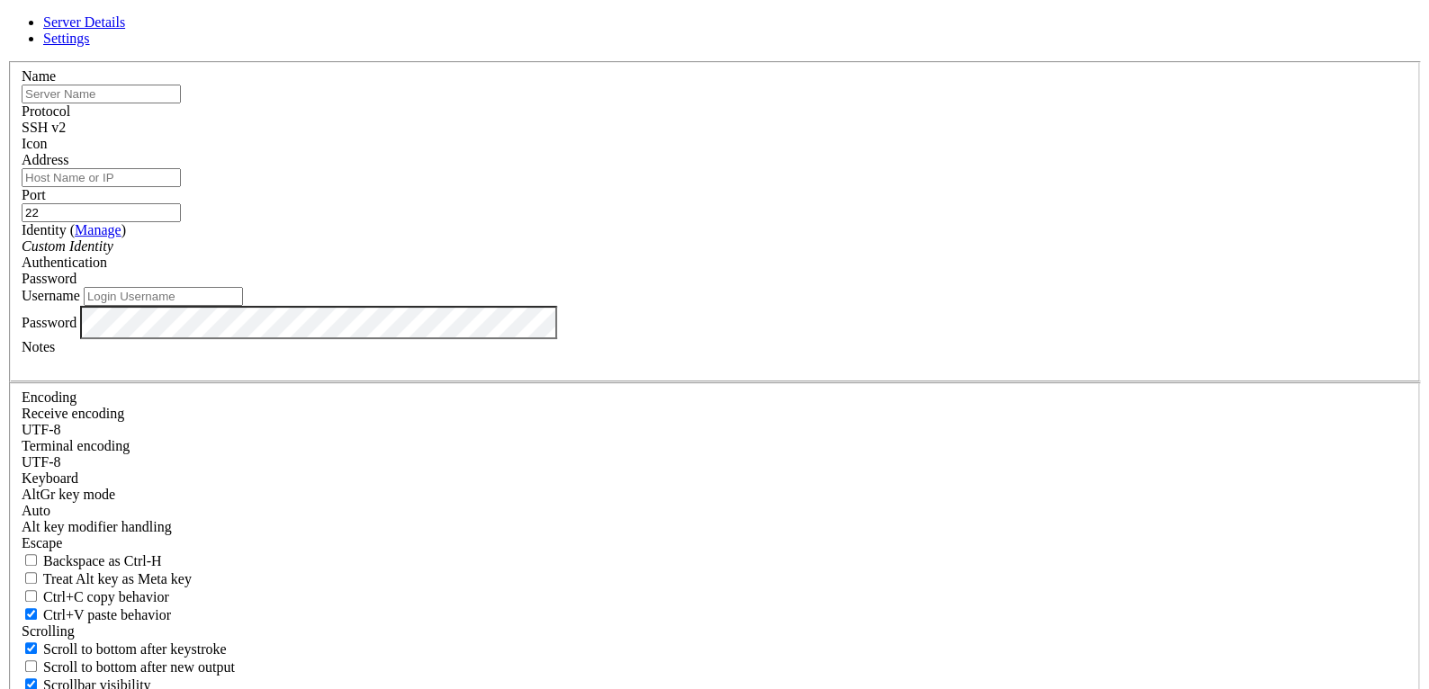
click at [181, 104] on input "text" at bounding box center [101, 94] width 159 height 19
type input "vps"
click at [181, 187] on input "Address" at bounding box center [101, 177] width 159 height 19
paste input "[TECHNICAL_ID]"
type input "[TECHNICAL_ID]"
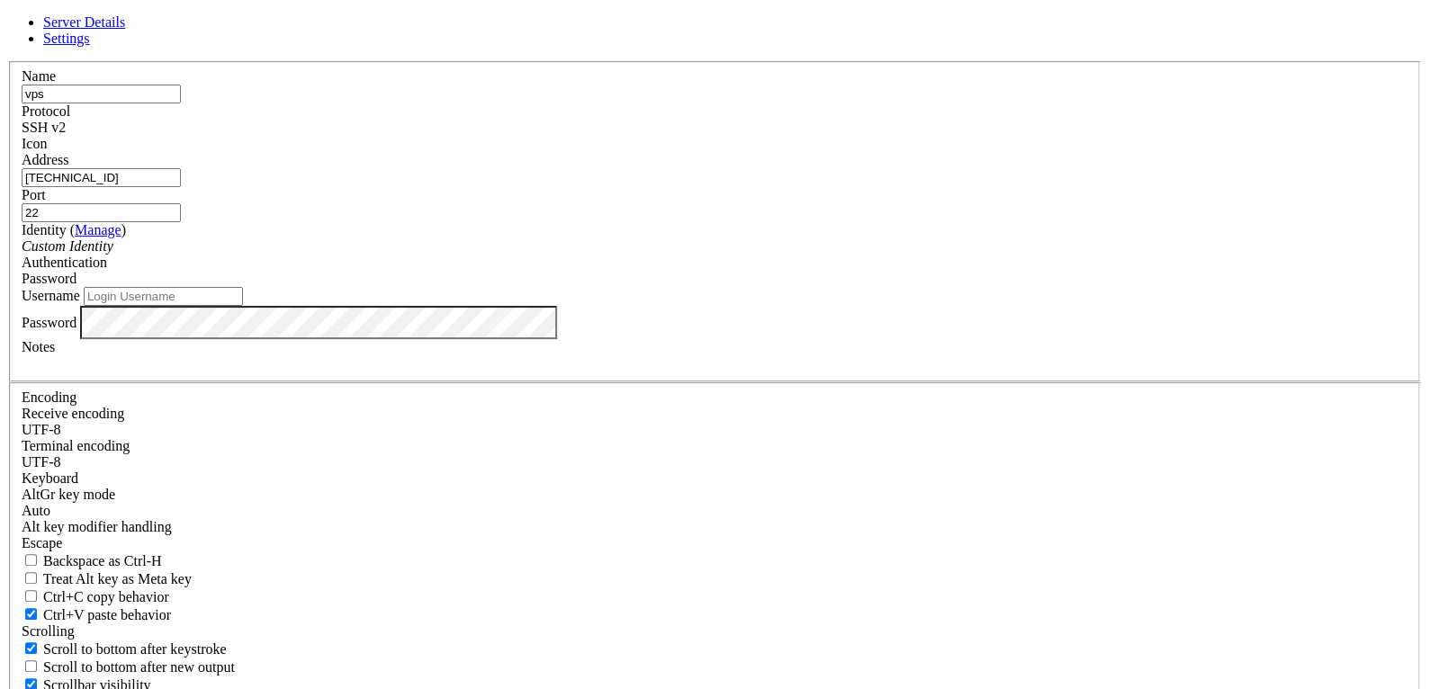
click at [243, 306] on input "Username" at bounding box center [163, 296] width 159 height 19
type input "root"
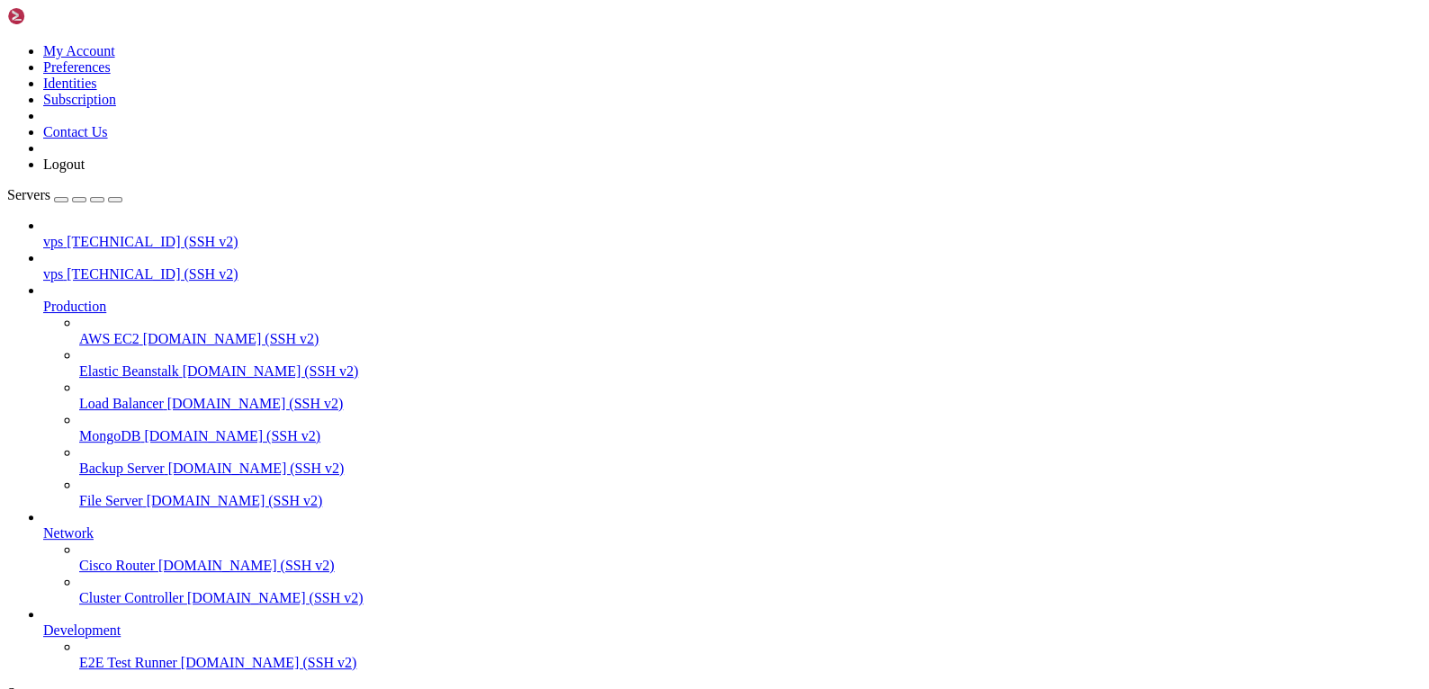
click at [132, 266] on span "[TECHNICAL_ID] (SSH v2)" at bounding box center [152, 273] width 171 height 15
drag, startPoint x: 930, startPoint y: 325, endPoint x: 754, endPoint y: 239, distance: 195.6
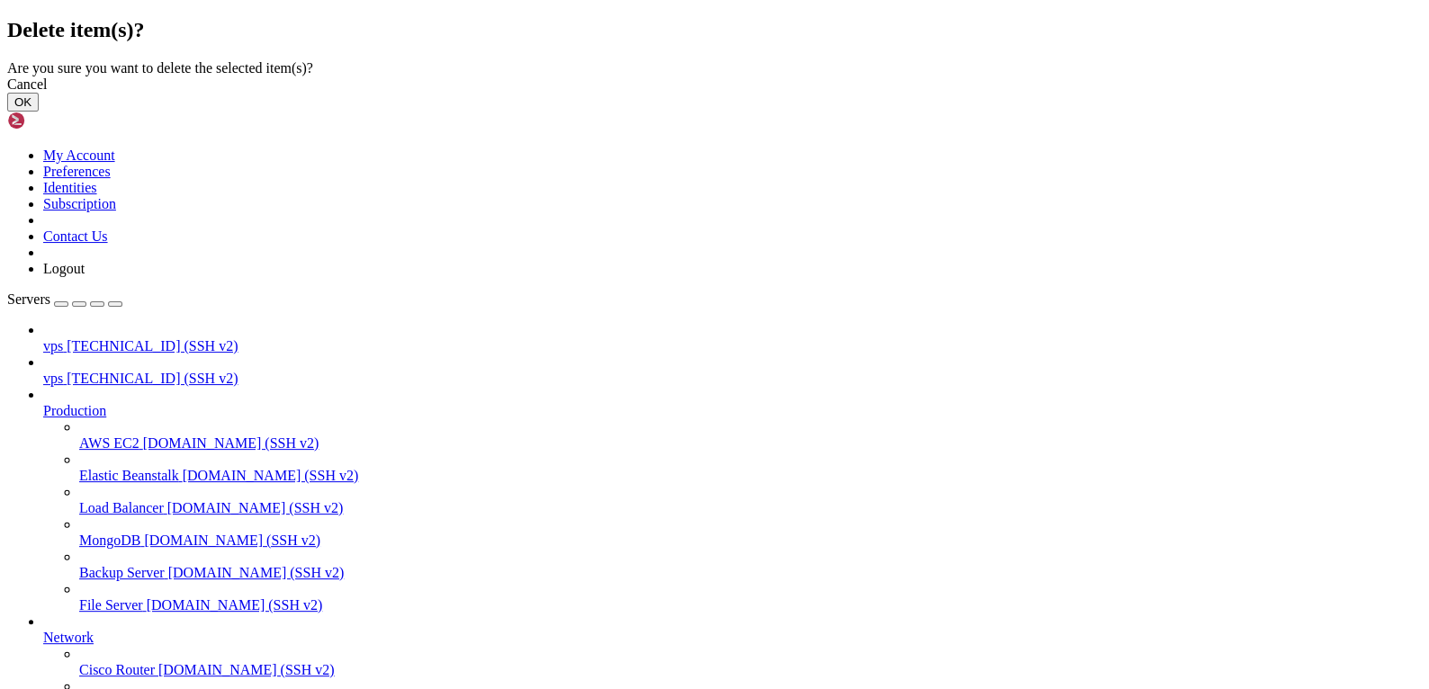
click at [39, 112] on button "OK" at bounding box center [23, 102] width 32 height 19
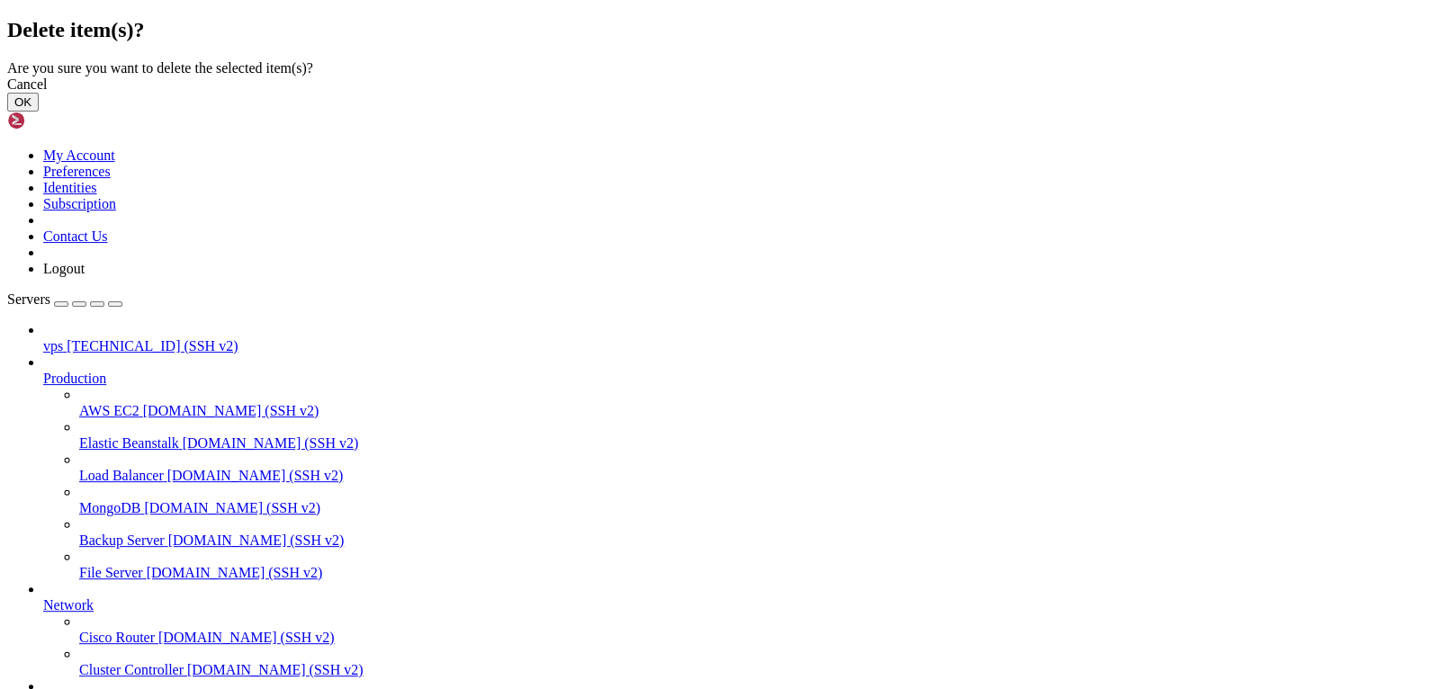
click at [39, 112] on button "OK" at bounding box center [23, 102] width 32 height 19
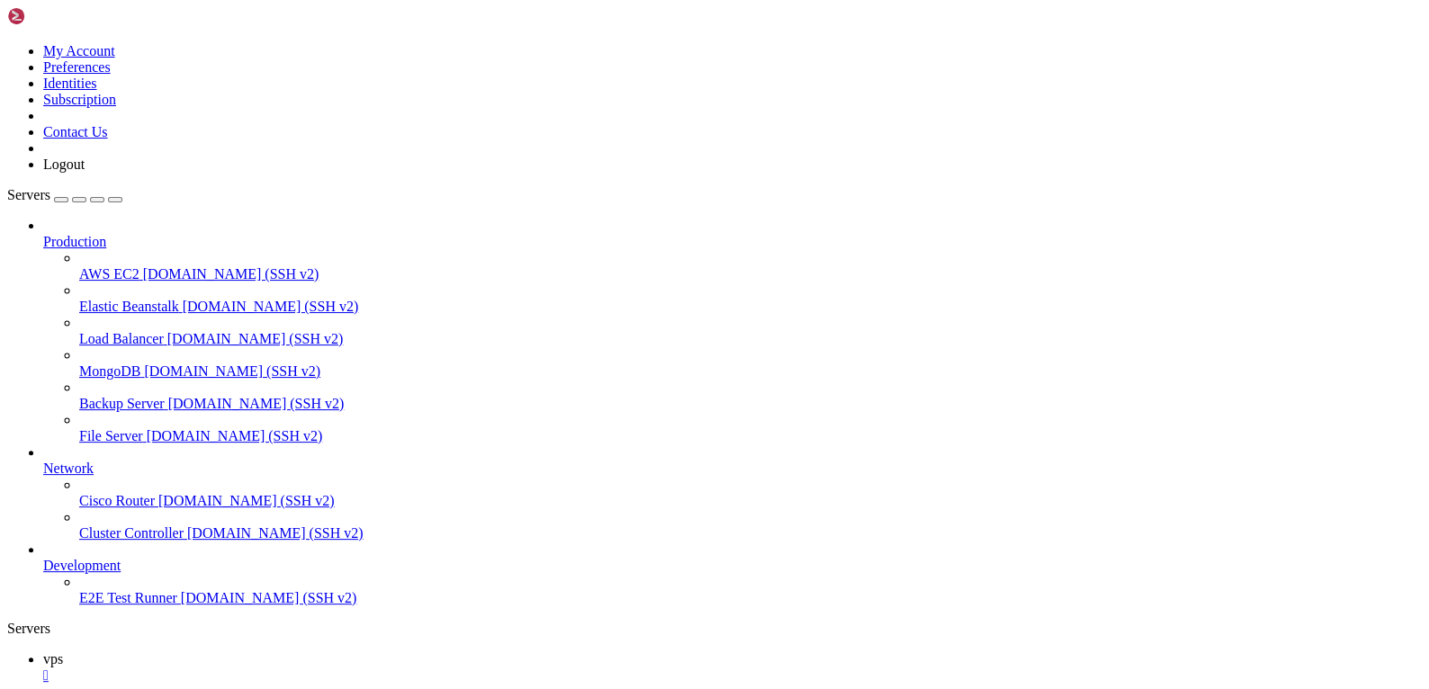
click at [291, 668] on div "" at bounding box center [732, 676] width 1379 height 16
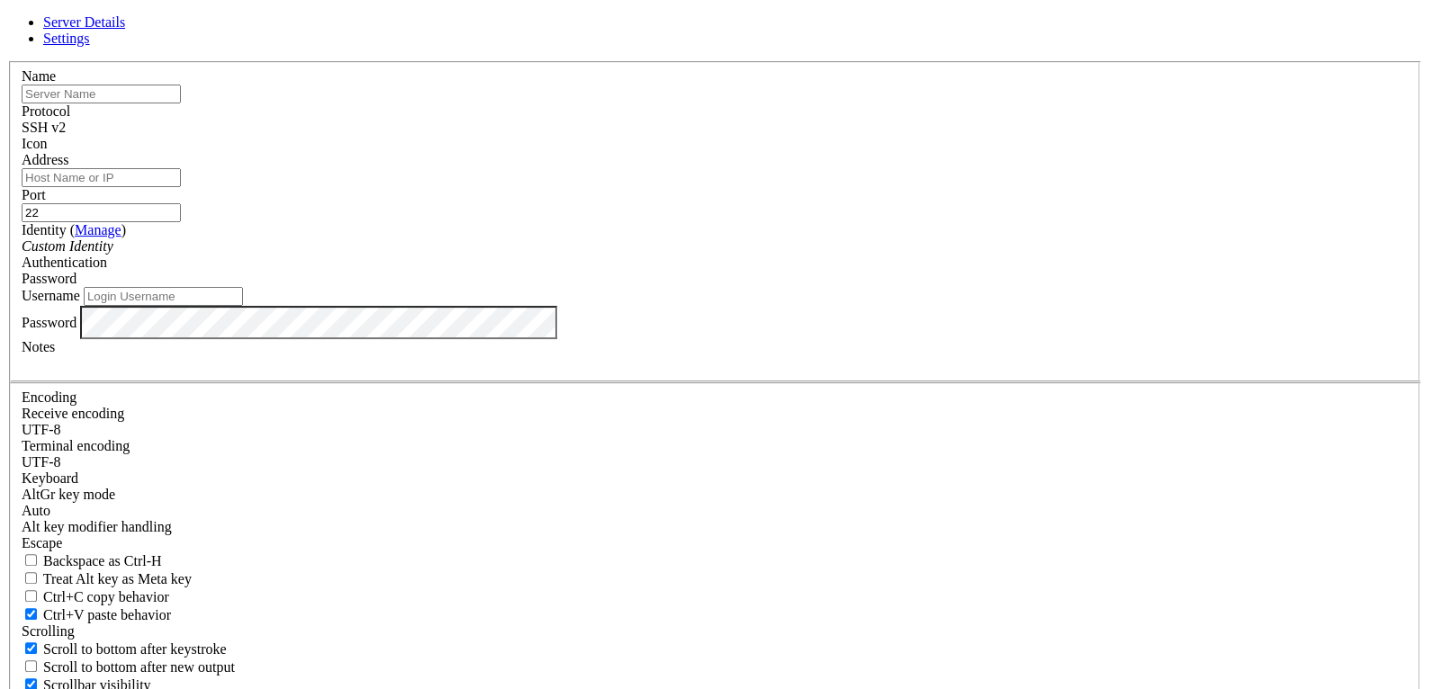
paste input "[TECHNICAL_ID]"
type input "[TECHNICAL_ID]"
click at [181, 104] on input "text" at bounding box center [101, 94] width 159 height 19
type input "vps"
click at [243, 306] on input "Username" at bounding box center [163, 296] width 159 height 19
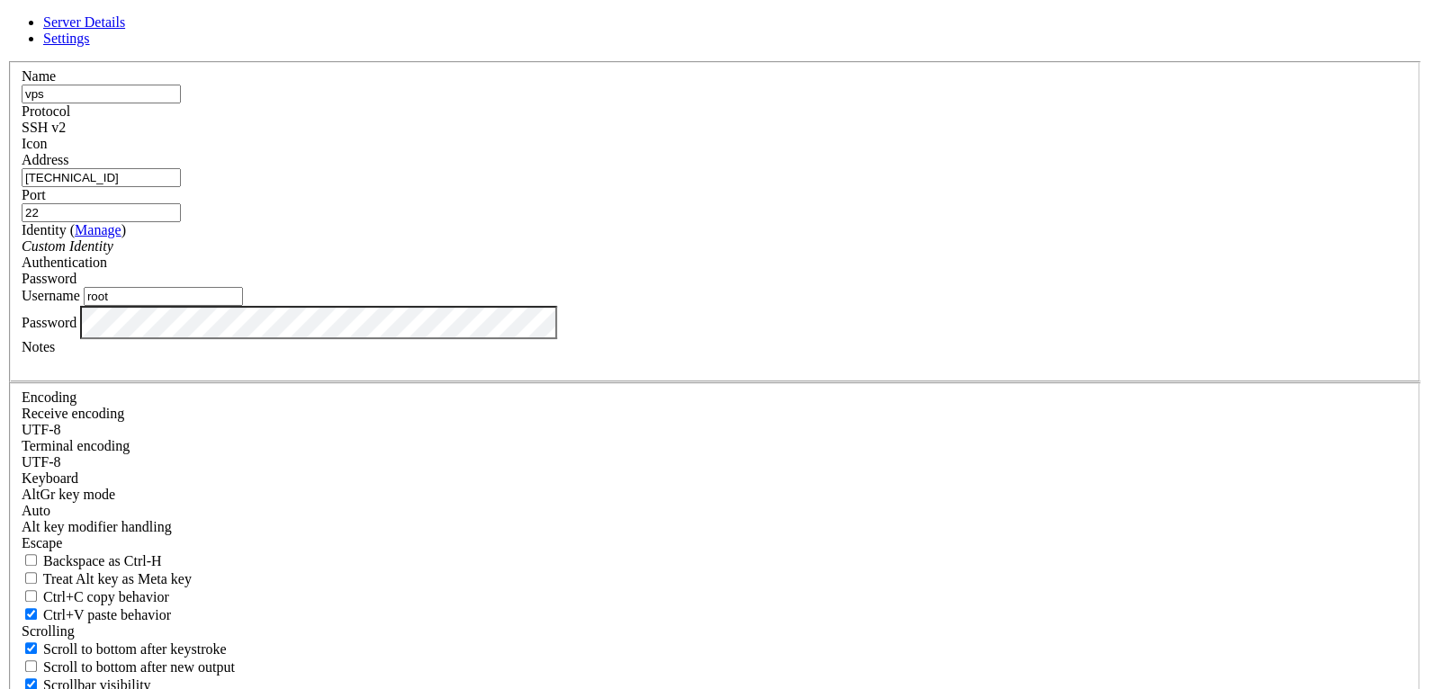
type input "root"
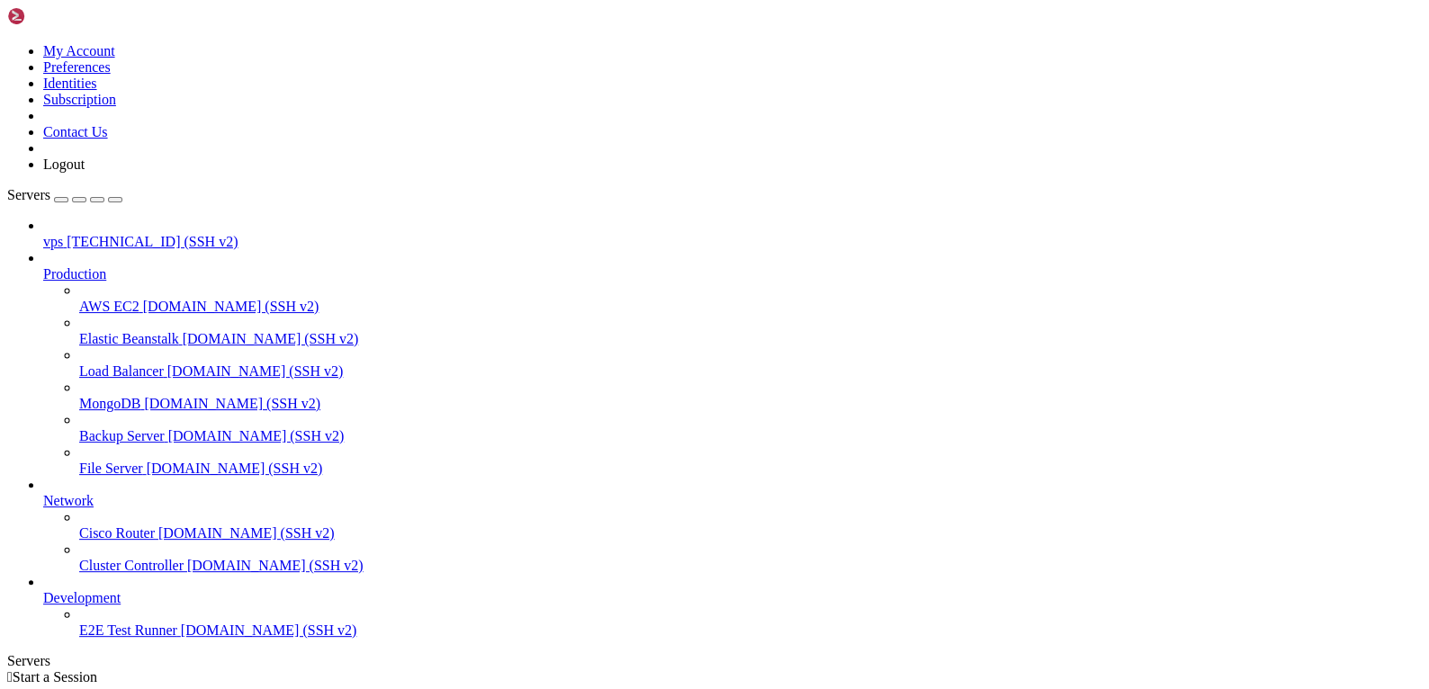
click at [92, 234] on span "[TECHNICAL_ID] (SSH v2)" at bounding box center [152, 241] width 171 height 15
drag, startPoint x: 176, startPoint y: 122, endPoint x: 194, endPoint y: 109, distance: 22.0
click at [176, 234] on span "[TECHNICAL_ID] (SSH v2)" at bounding box center [152, 241] width 171 height 15
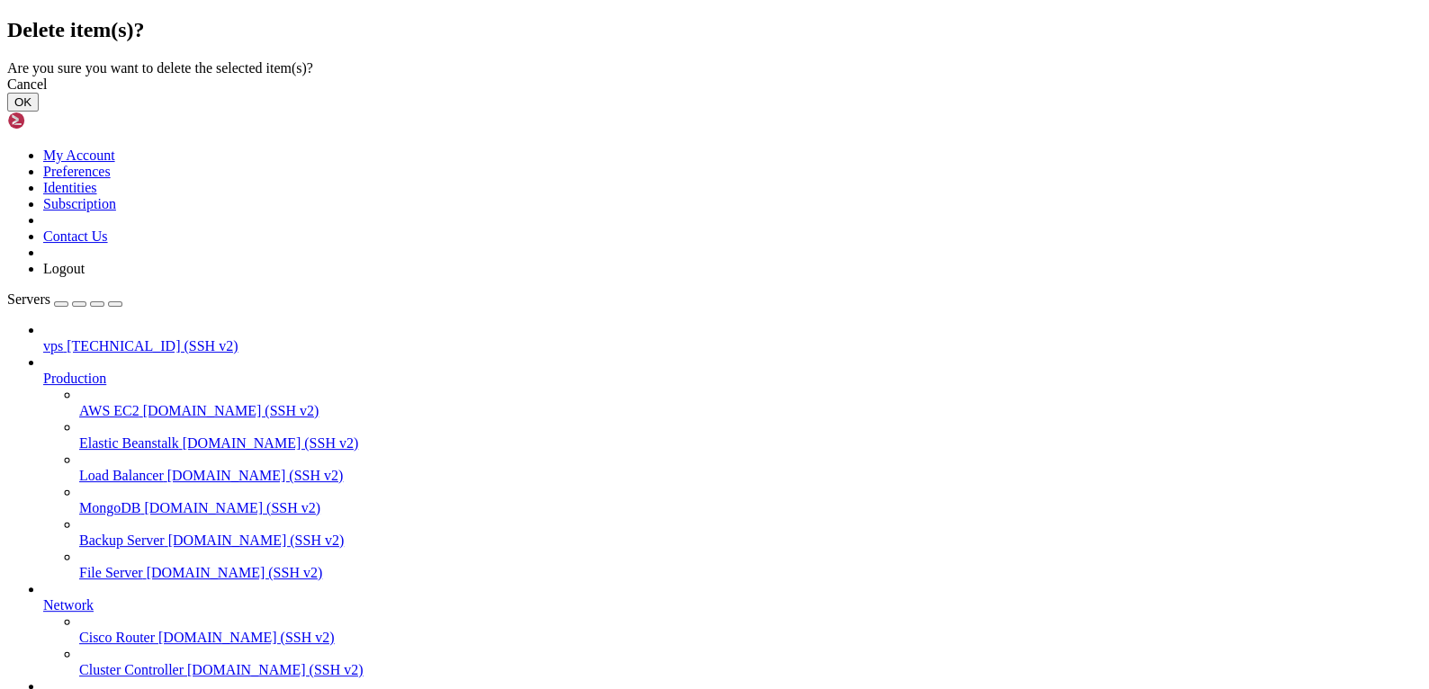
click at [39, 112] on button "OK" at bounding box center [23, 102] width 32 height 19
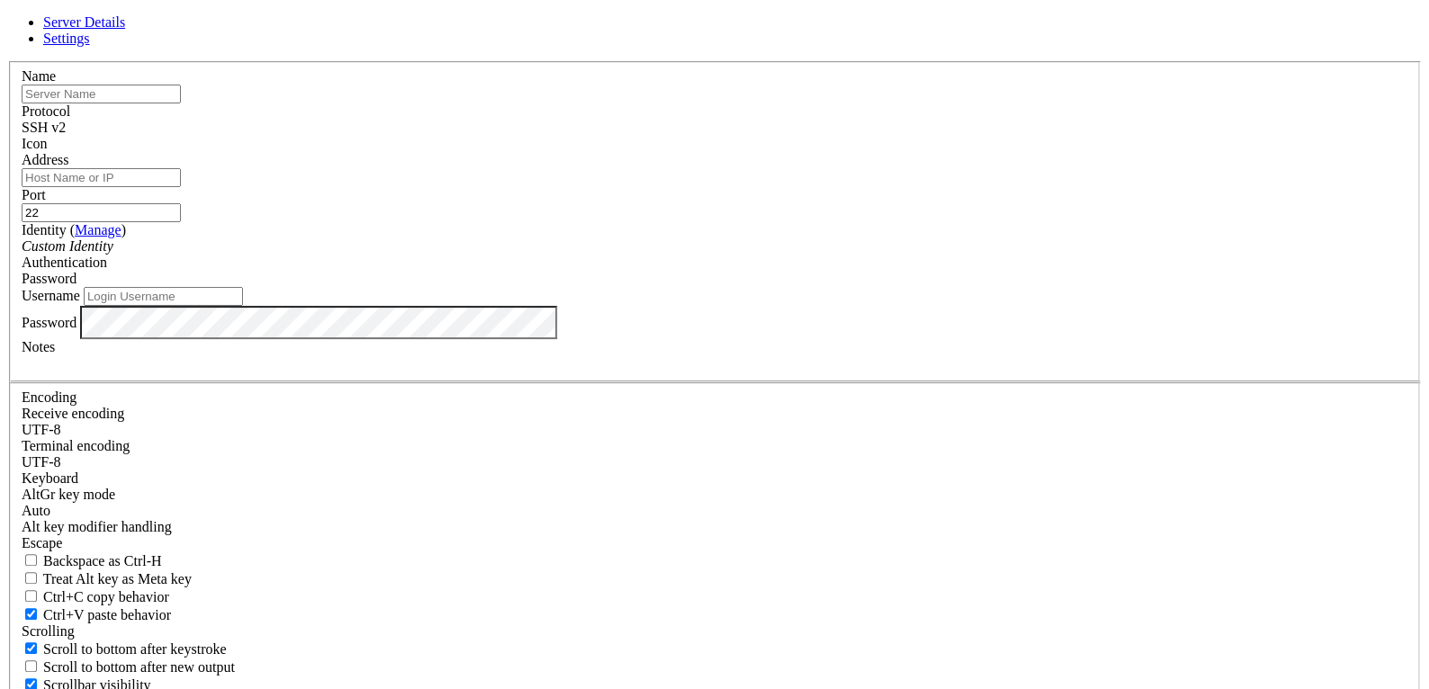
click at [181, 104] on input "text" at bounding box center [101, 94] width 159 height 19
type input "vps"
paste input "[TECHNICAL_ID]"
type input "[TECHNICAL_ID]"
click at [243, 306] on input "Username" at bounding box center [163, 296] width 159 height 19
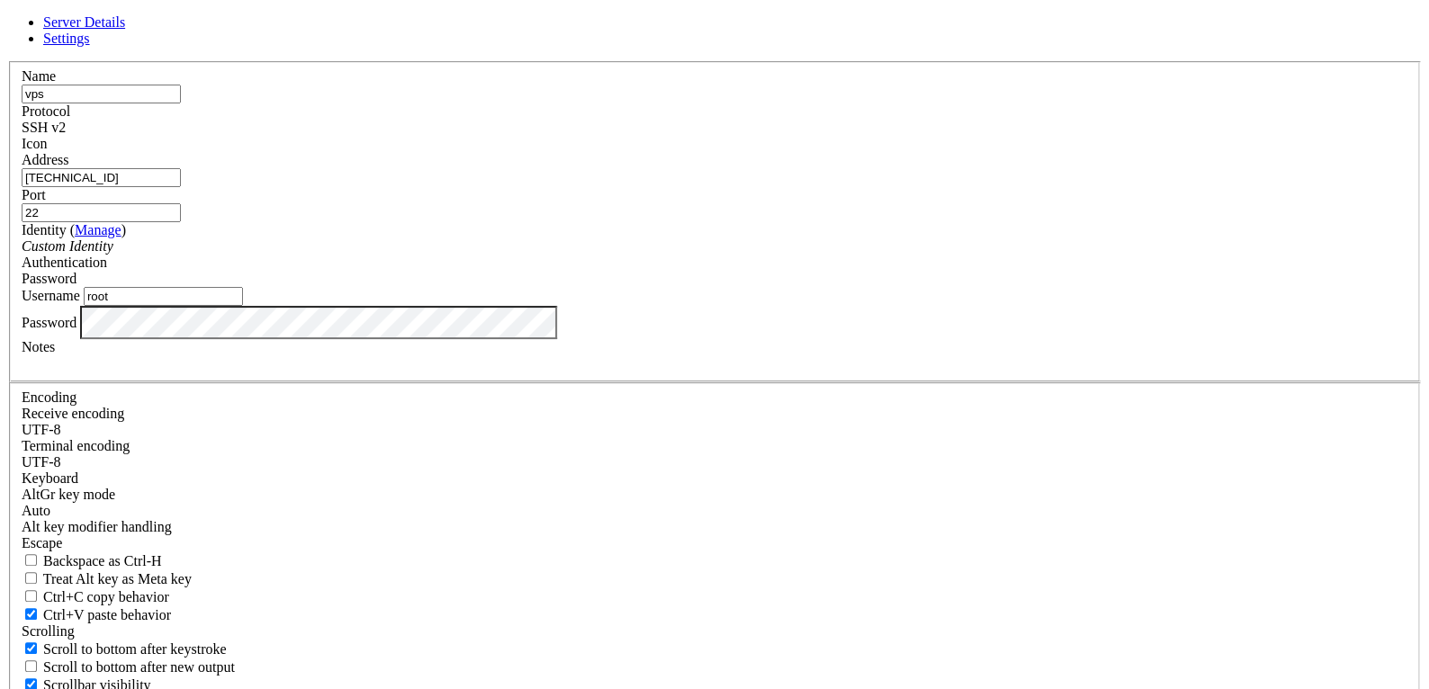
type input "root"
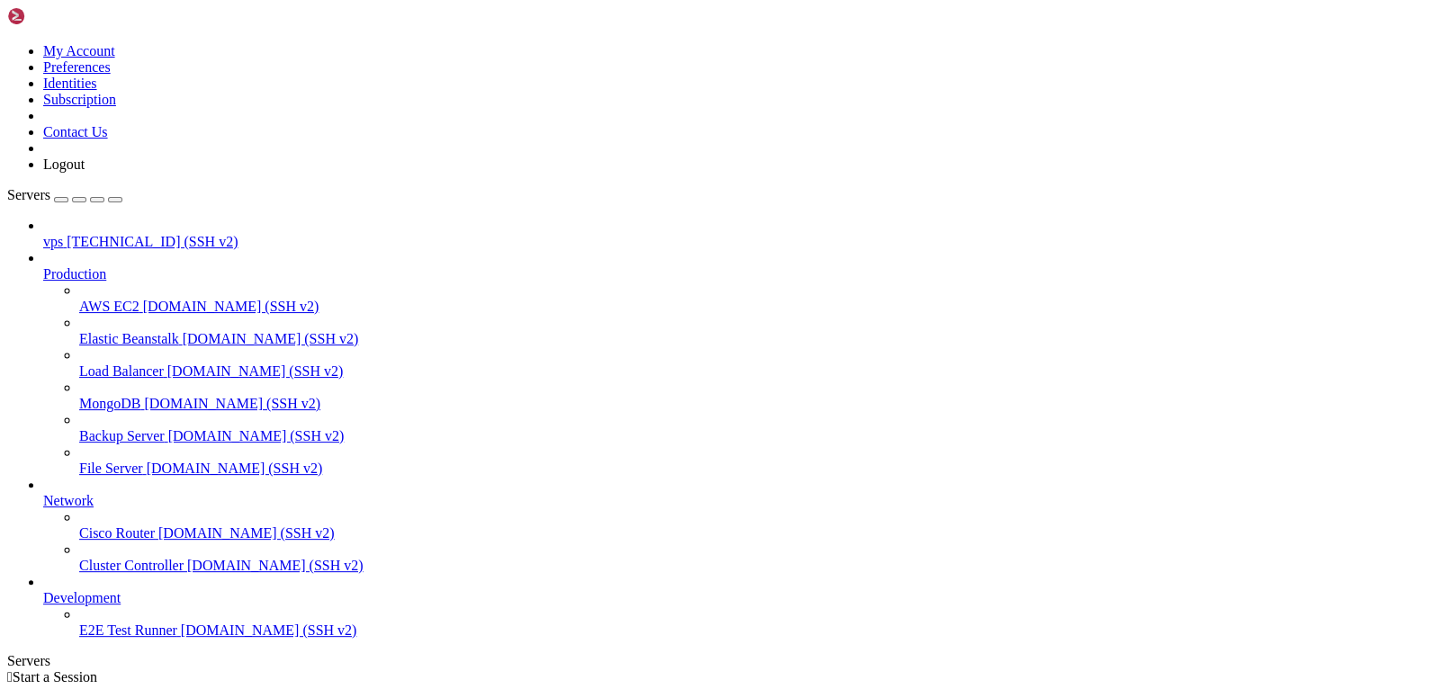
click at [145, 234] on span "[TECHNICAL_ID] (SSH v2)" at bounding box center [152, 241] width 171 height 15
